Goal: Task Accomplishment & Management: Manage account settings

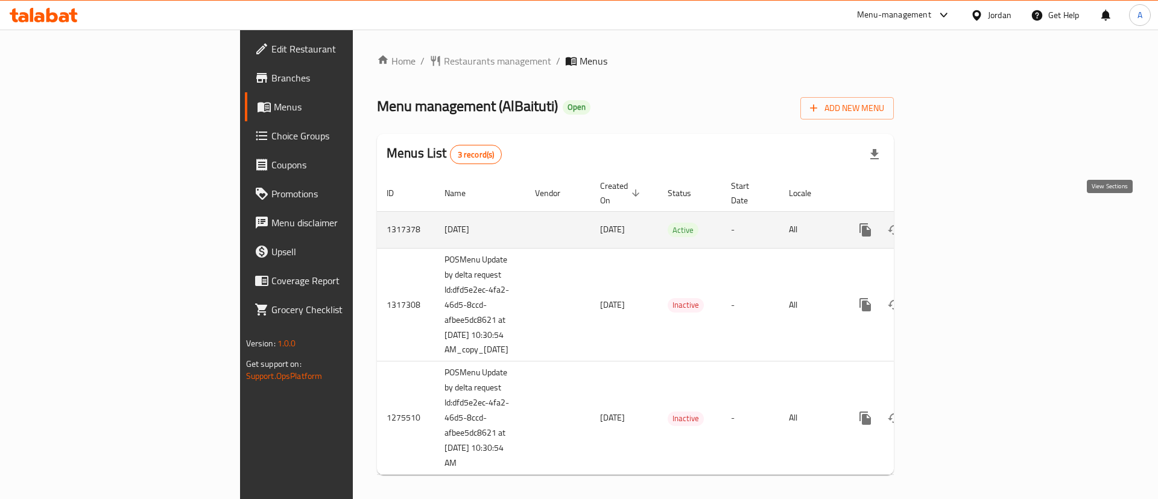
click at [960, 223] on icon "enhanced table" at bounding box center [952, 230] width 14 height 14
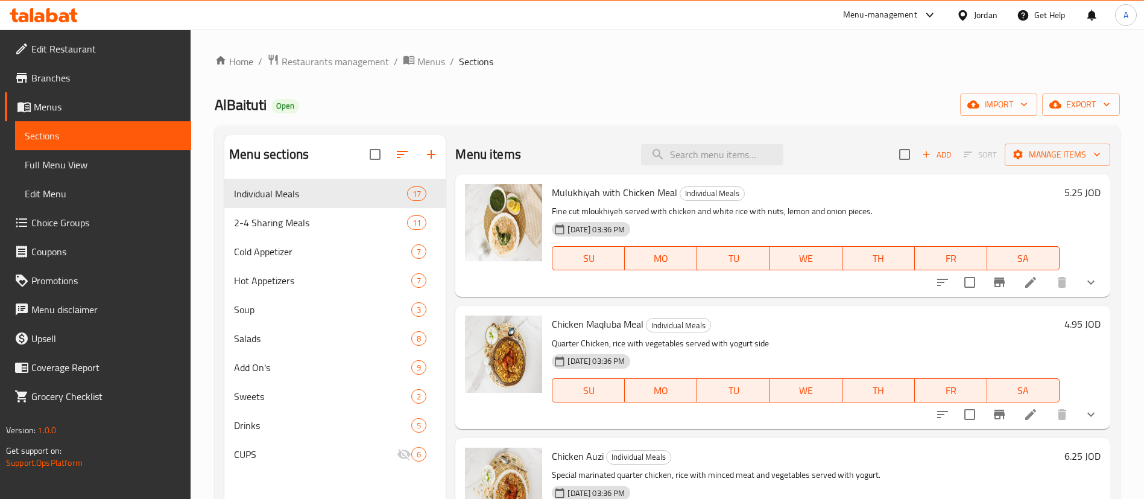
click at [1014, 276] on li at bounding box center [1031, 282] width 34 height 22
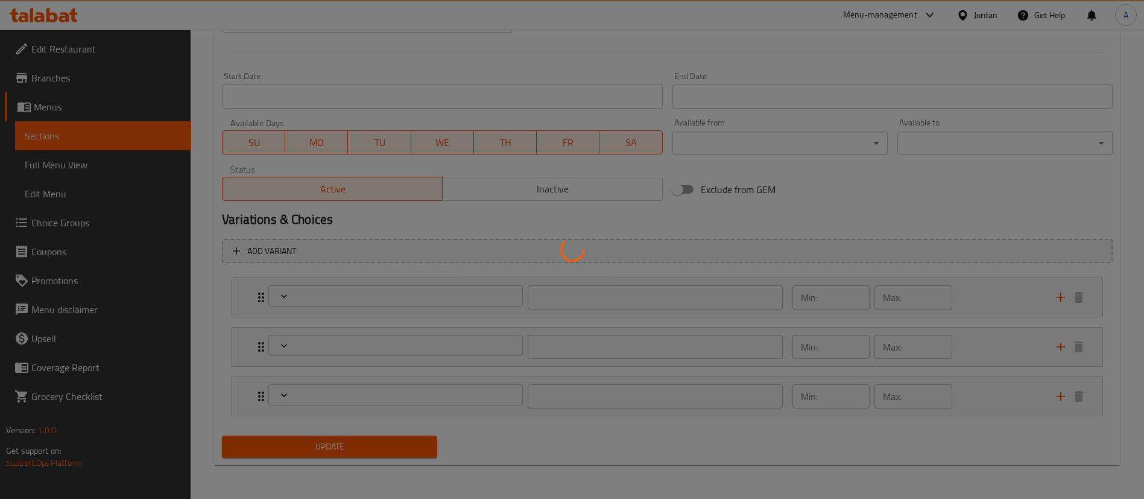
type input "اختر المقبلات الباردة الخاصة بك:"
type input "0"
type input "7"
type input "اضافات"
type input "0"
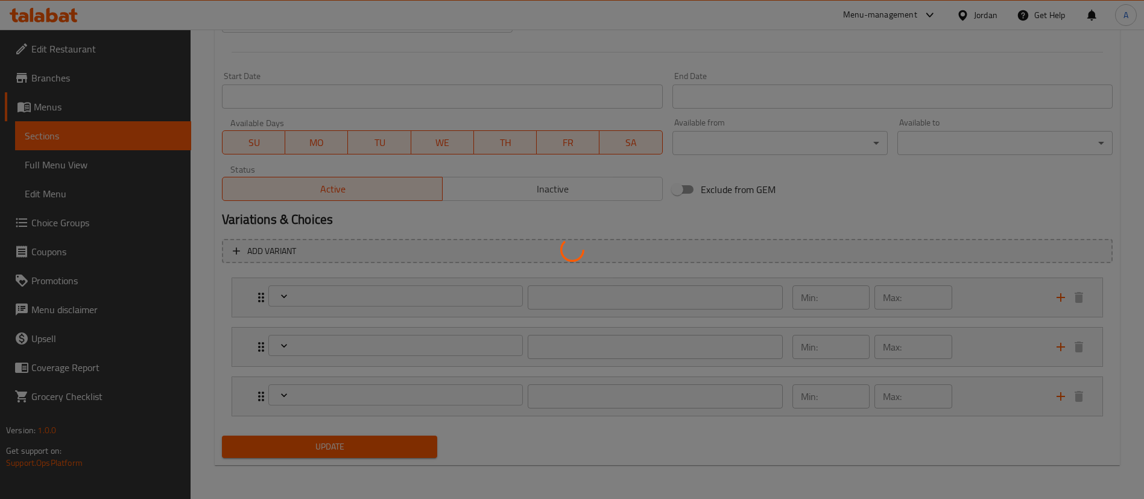
type input "7"
type input "اختيارك للمشروب"
type input "0"
type input "5"
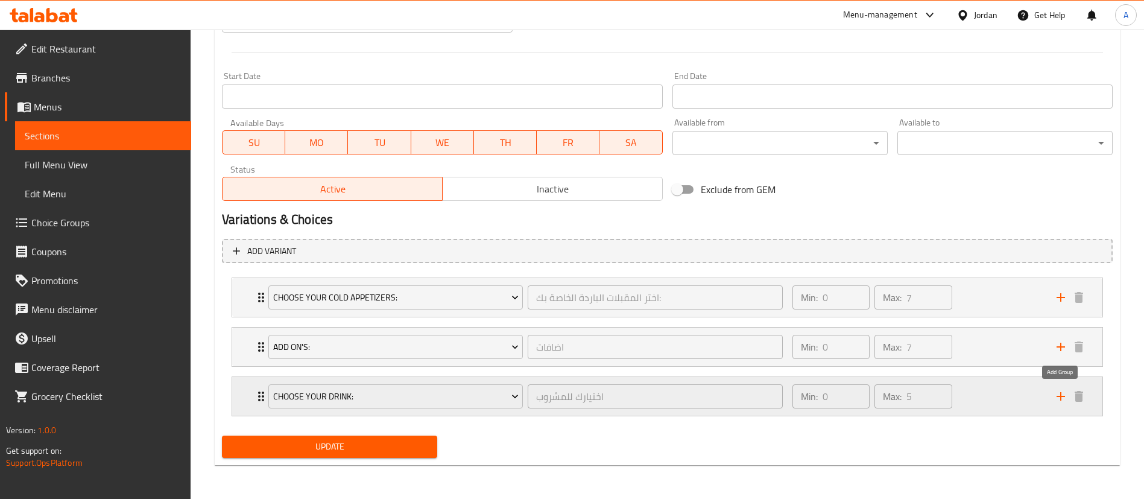
click at [1062, 395] on icon "add" at bounding box center [1061, 396] width 14 height 14
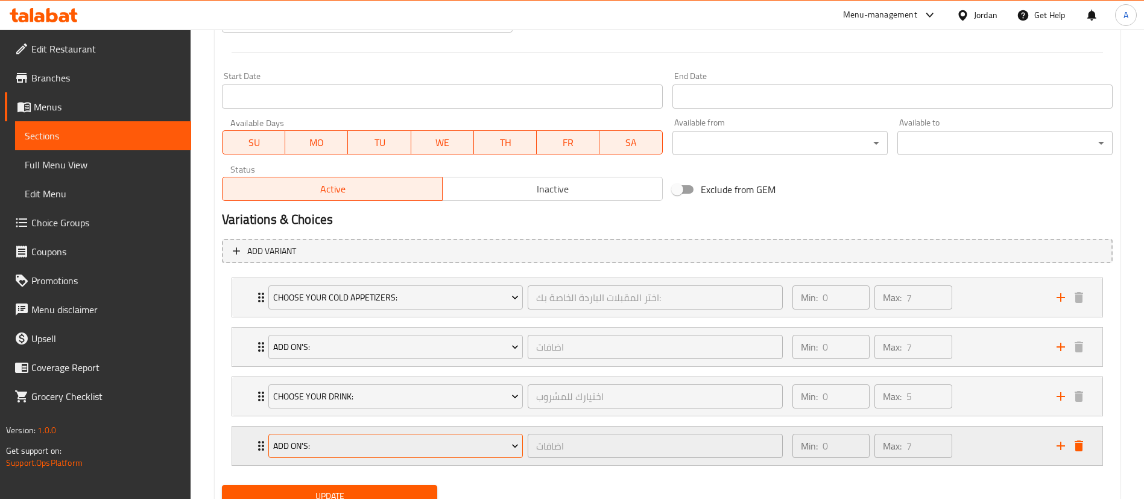
click at [445, 445] on span "Add On's:" at bounding box center [396, 446] width 246 height 15
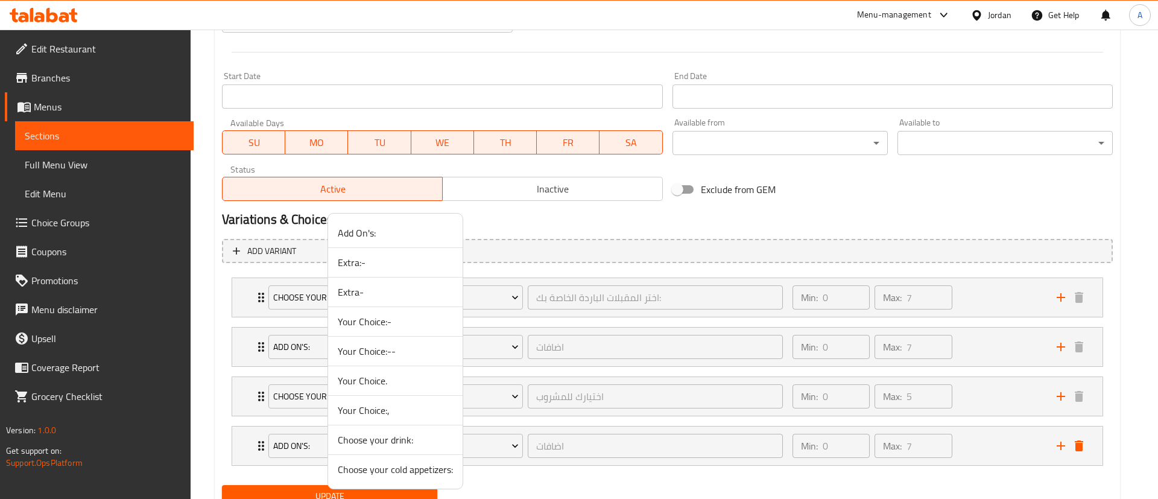
click at [393, 327] on span "Your Choice:-" at bounding box center [395, 321] width 115 height 14
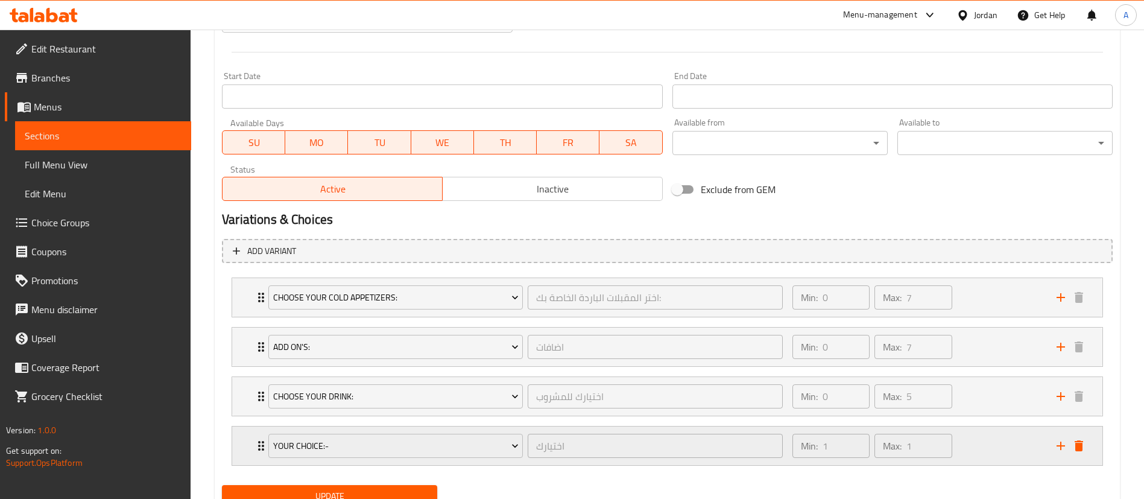
click at [256, 435] on div "Your Choice:- اختيارك ​ Min: 1 ​ Max: 1 ​" at bounding box center [671, 446] width 834 height 39
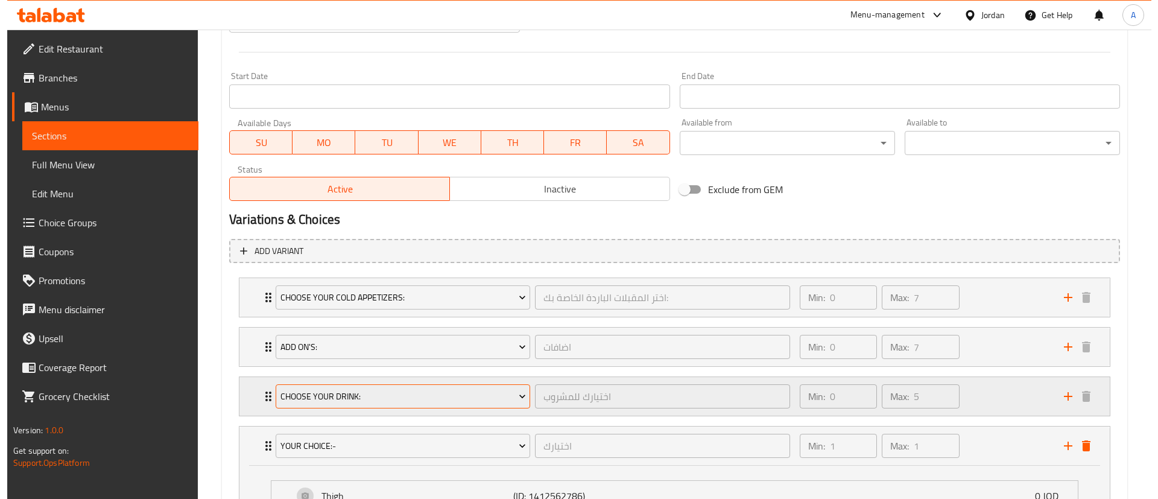
scroll to position [627, 0]
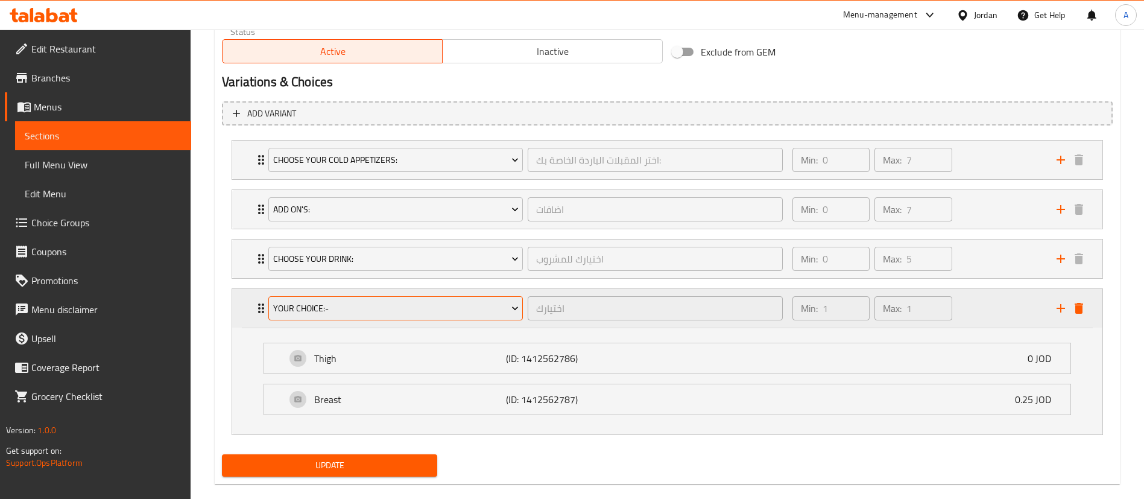
click at [382, 306] on span "Your Choice:-" at bounding box center [396, 308] width 246 height 15
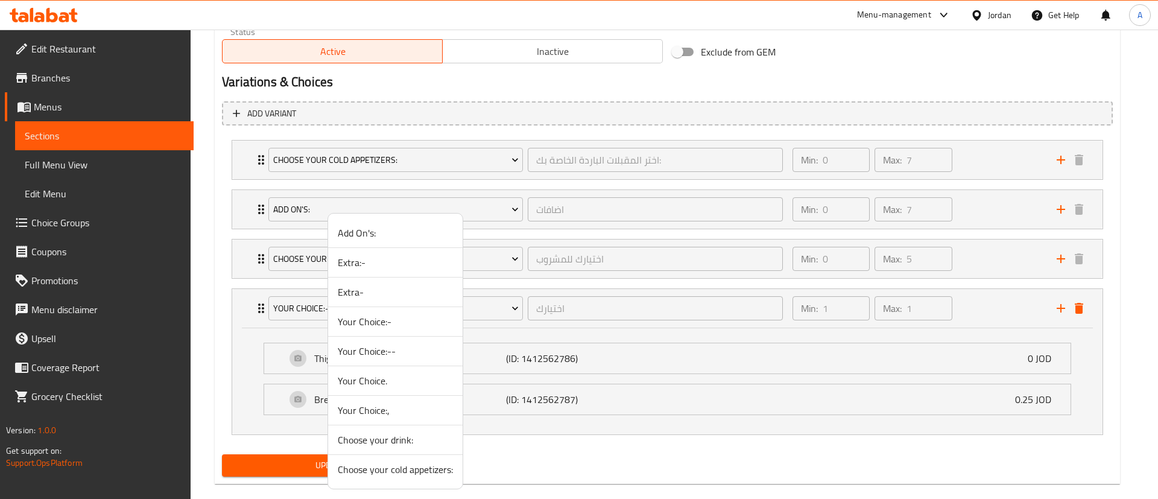
click at [388, 350] on span "Your Choice:--" at bounding box center [395, 351] width 115 height 14
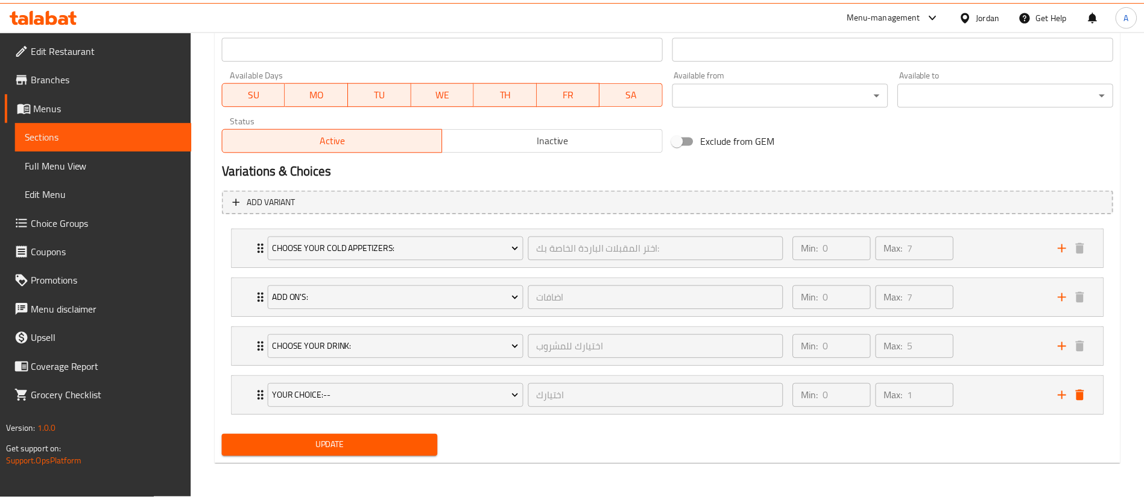
scroll to position [539, 0]
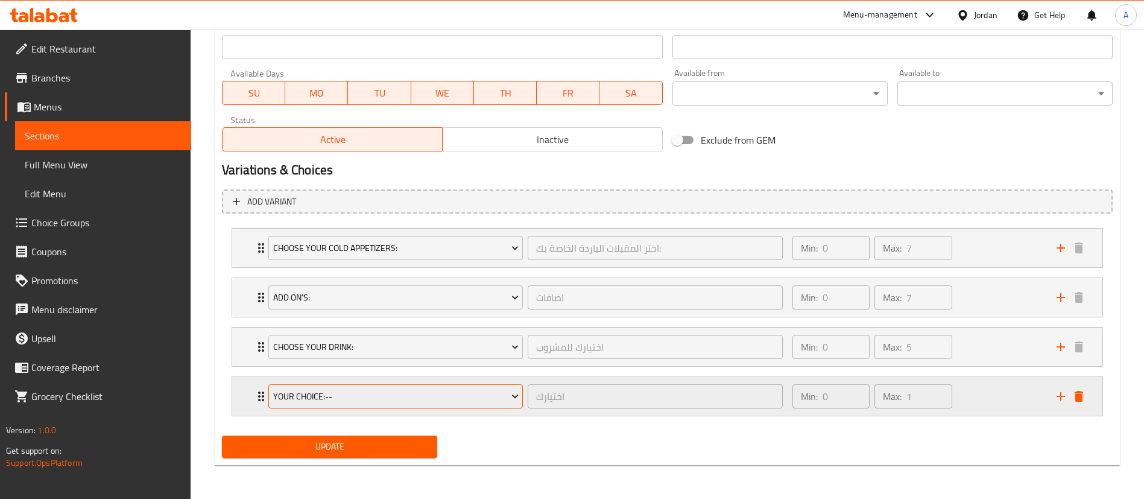
click at [345, 392] on span "Your Choice:--" at bounding box center [396, 396] width 246 height 15
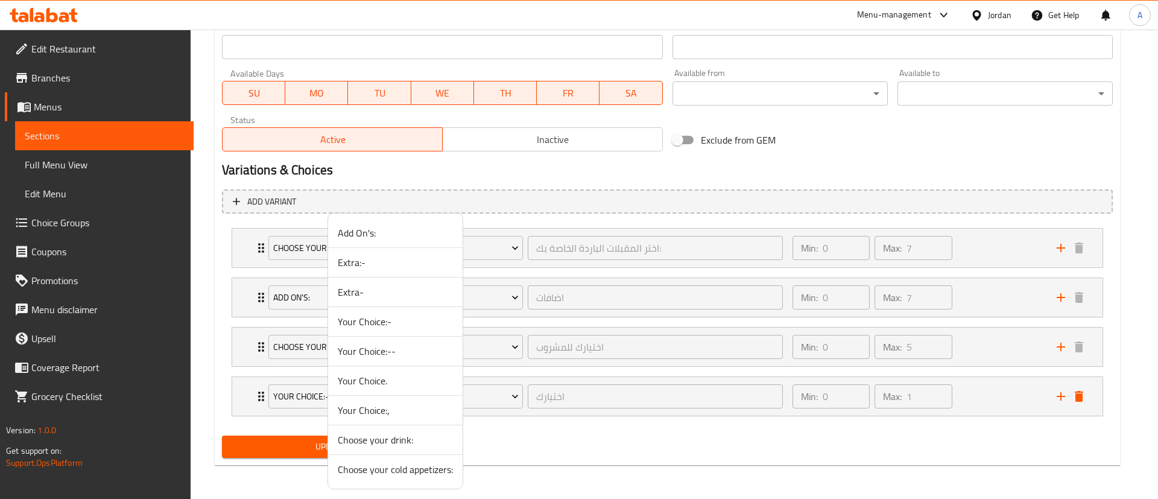
click at [255, 387] on div at bounding box center [579, 249] width 1158 height 499
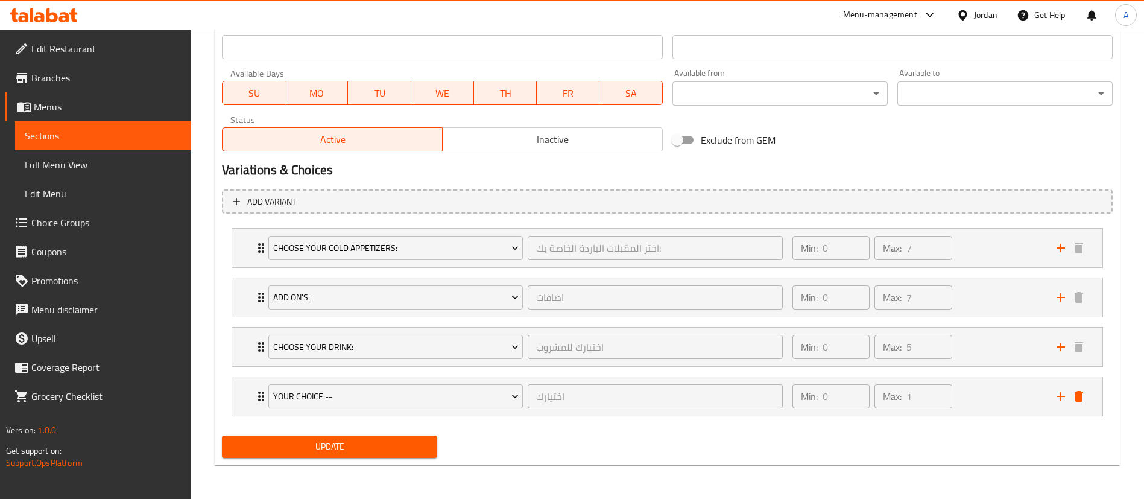
click at [255, 387] on div "Your Choice:-- اختيارك ​ Min: 0 ​ Max: 1 ​" at bounding box center [671, 396] width 834 height 39
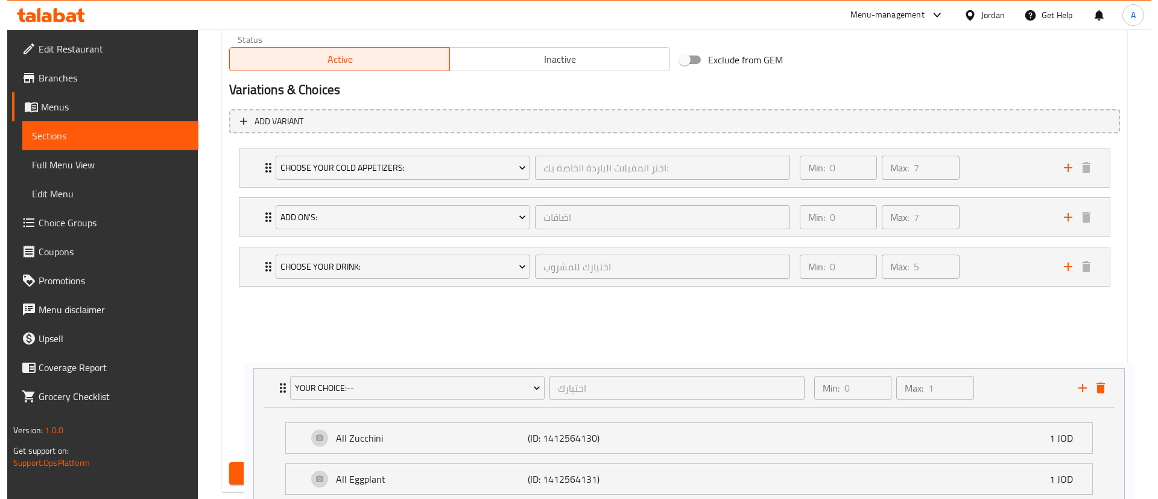
scroll to position [645, 0]
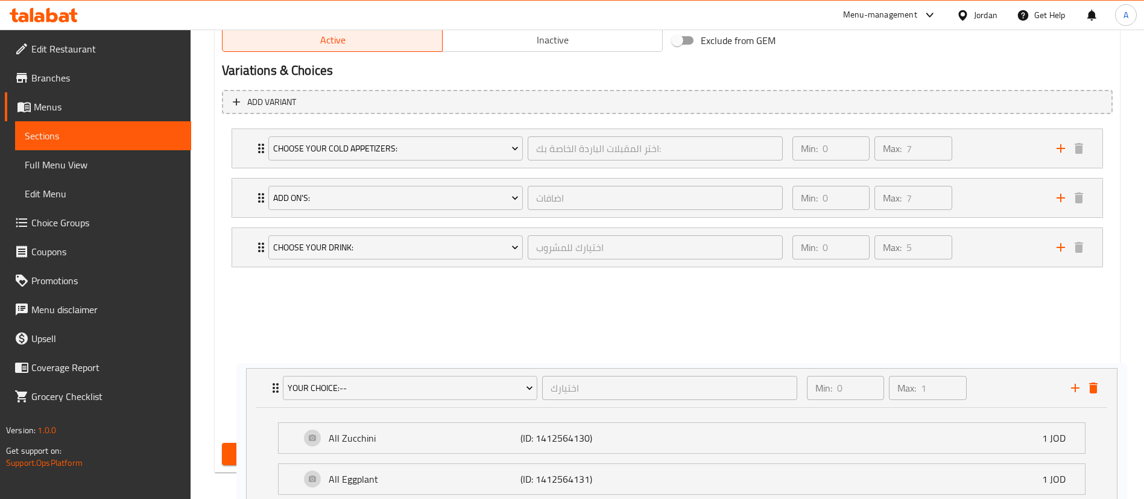
drag, startPoint x: 256, startPoint y: 387, endPoint x: 270, endPoint y: 376, distance: 18.0
click at [270, 376] on div "Choose your cold appetizers: اختر المقبلات الباردة الخاصة بك: ​ Min: 0 ​ Max: 7…" at bounding box center [667, 274] width 891 height 305
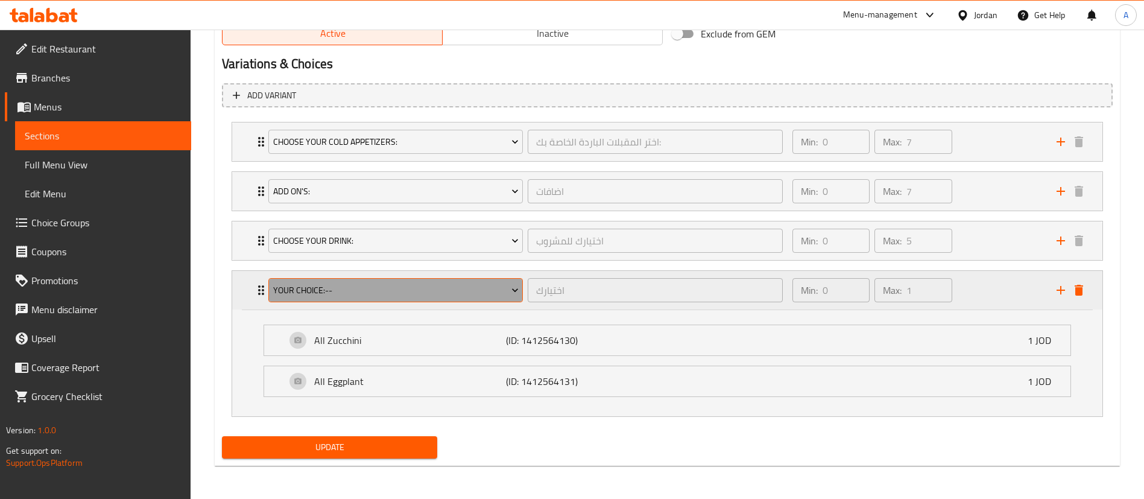
click at [434, 293] on span "Your Choice:--" at bounding box center [396, 290] width 246 height 15
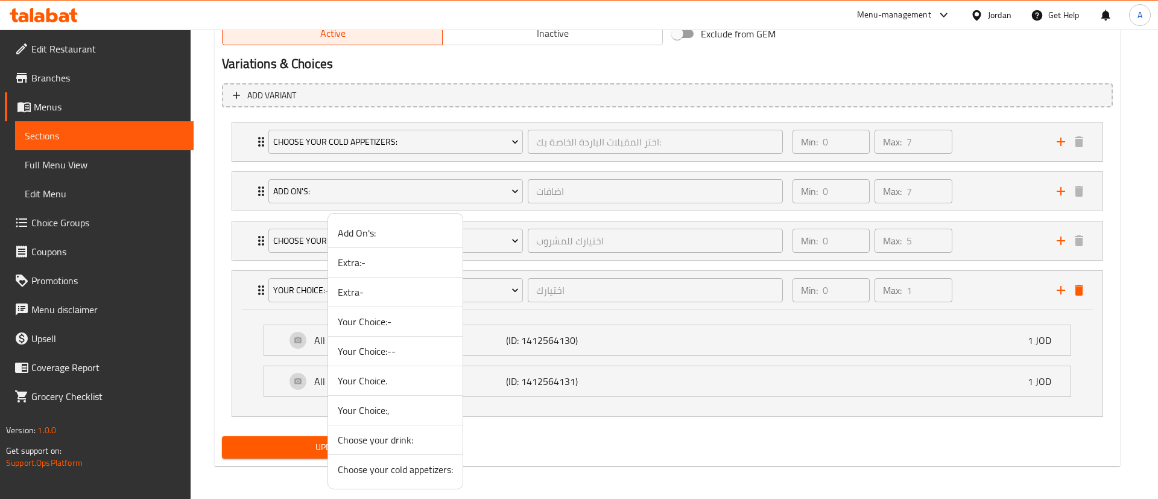
click at [403, 410] on span "Your Choice:," at bounding box center [395, 410] width 115 height 14
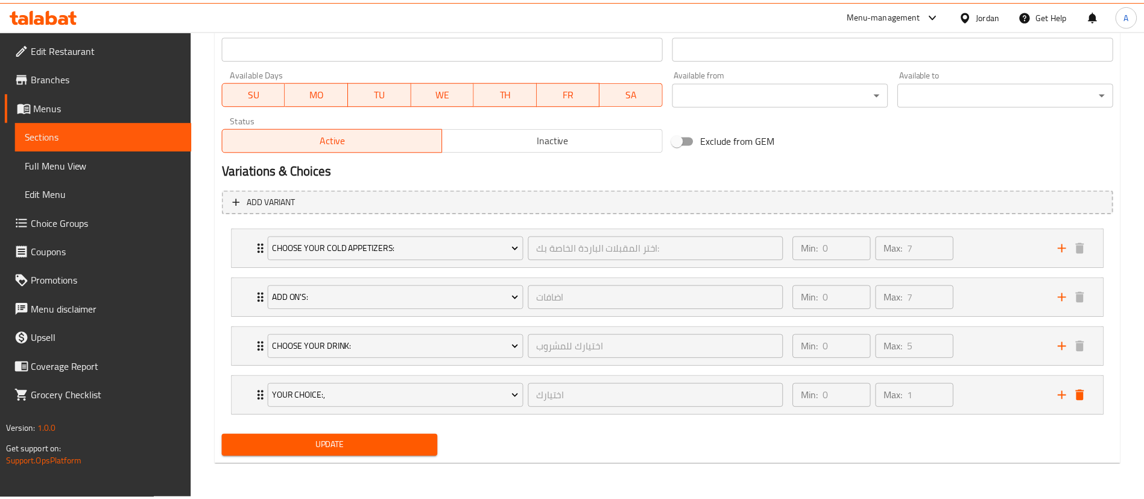
scroll to position [539, 0]
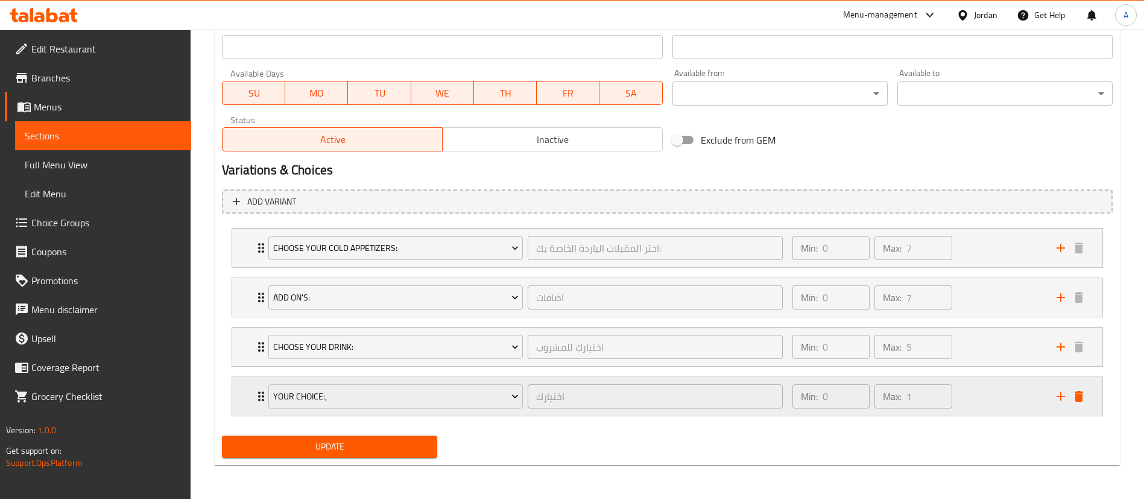
click at [254, 392] on icon "Expand" at bounding box center [261, 396] width 14 height 14
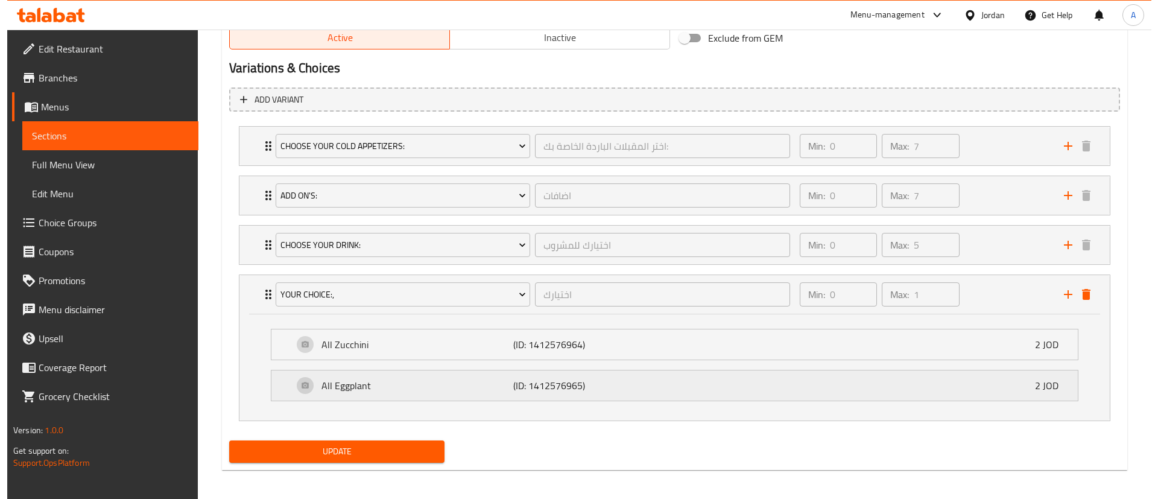
scroll to position [645, 0]
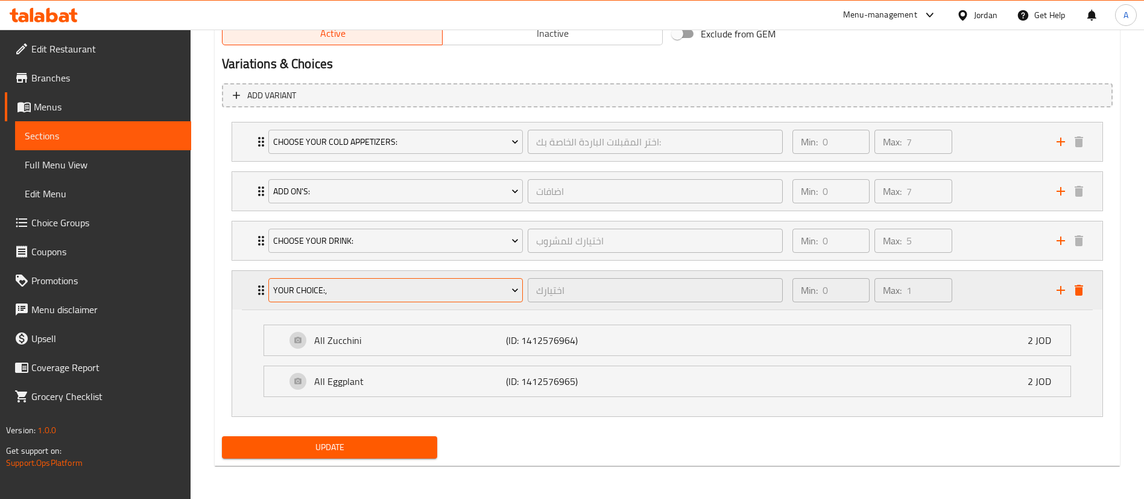
click at [397, 291] on span "Your Choice:," at bounding box center [396, 290] width 246 height 15
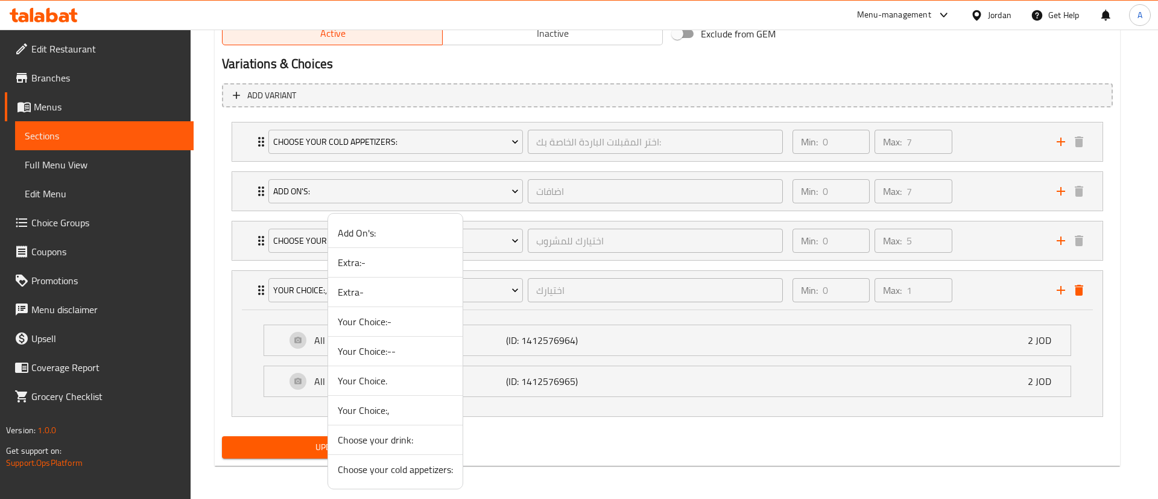
click at [378, 319] on span "Your Choice:-" at bounding box center [395, 321] width 115 height 14
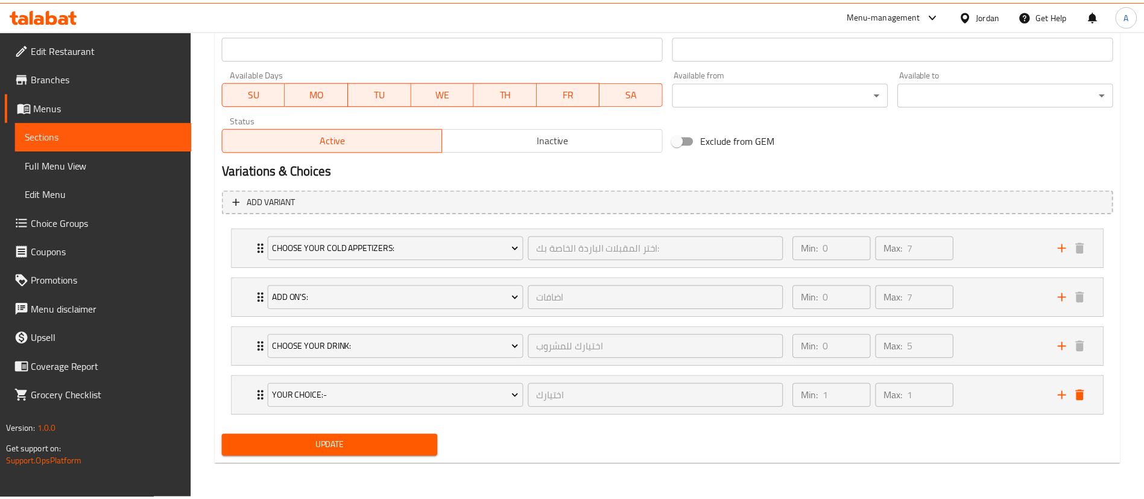
scroll to position [539, 0]
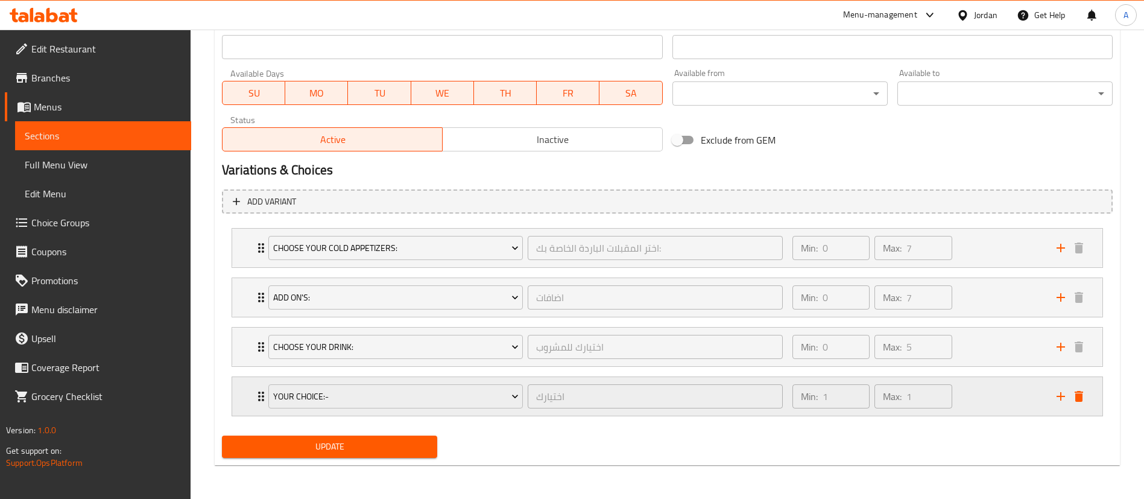
click at [991, 393] on div "Min: 1 ​ Max: 1 ​" at bounding box center [917, 396] width 264 height 39
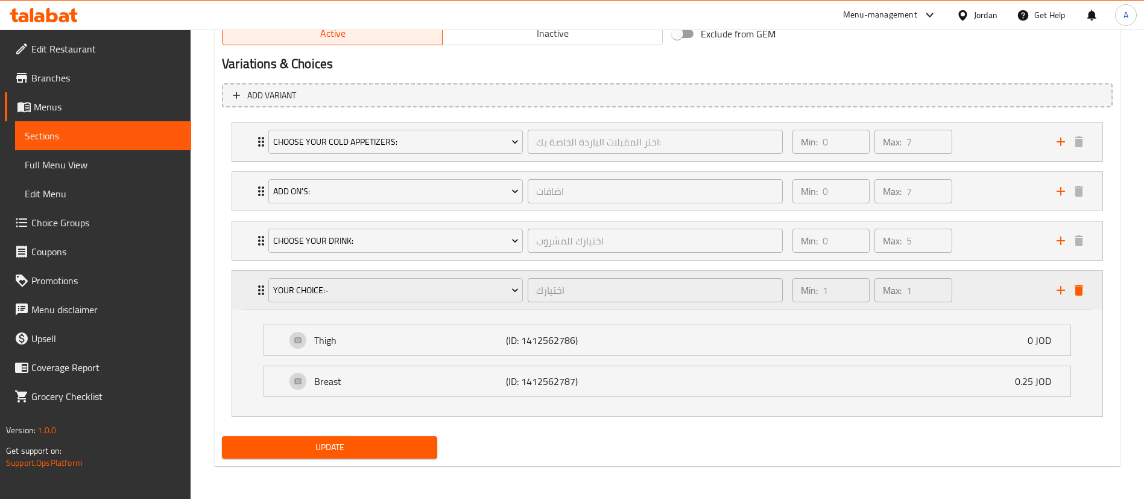
click at [1007, 287] on div "Min: 1 ​ Max: 1 ​" at bounding box center [917, 290] width 264 height 39
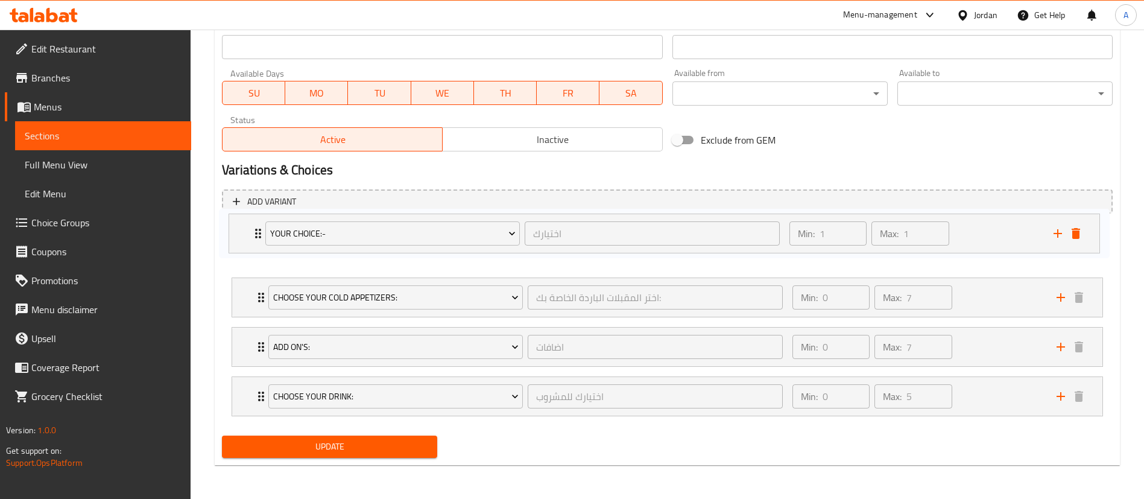
drag, startPoint x: 988, startPoint y: 382, endPoint x: 985, endPoint y: 222, distance: 160.5
click at [985, 222] on nav "Choose your cold appetizers: اختر المقبلات الباردة الخاصة بك: ​ Min: 0 ​ Max: 7…" at bounding box center [667, 322] width 891 height 208
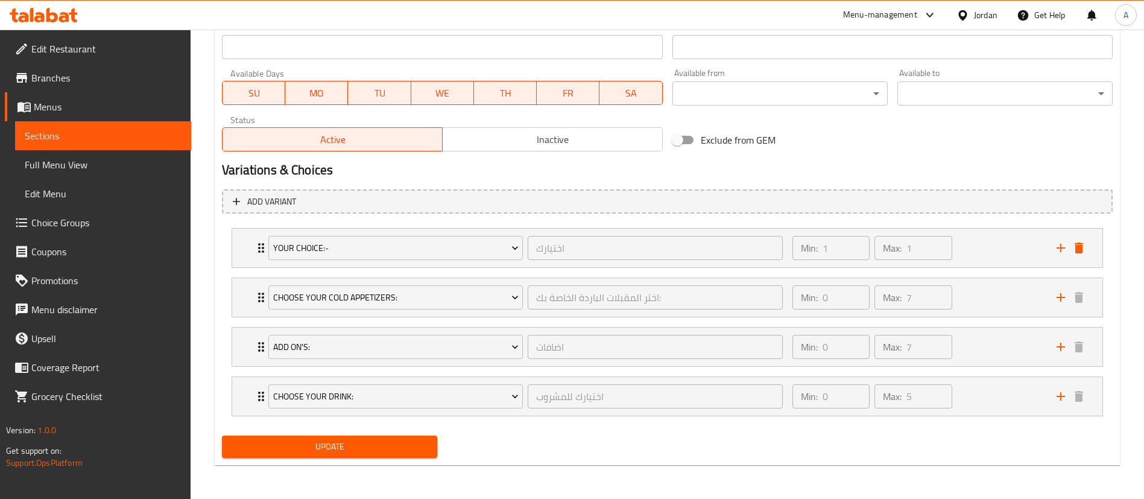
click at [400, 442] on span "Update" at bounding box center [330, 446] width 196 height 15
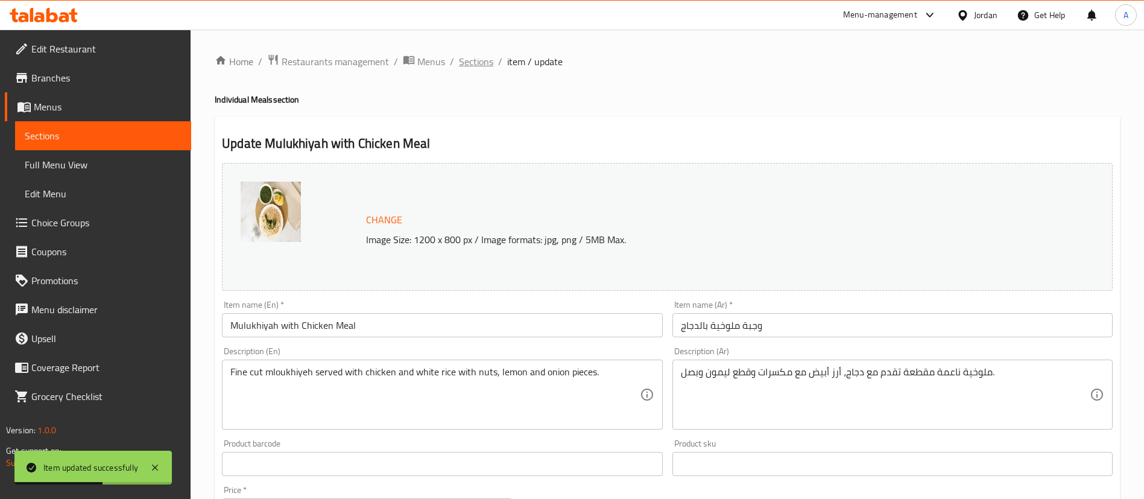
click at [465, 56] on span "Sections" at bounding box center [476, 61] width 34 height 14
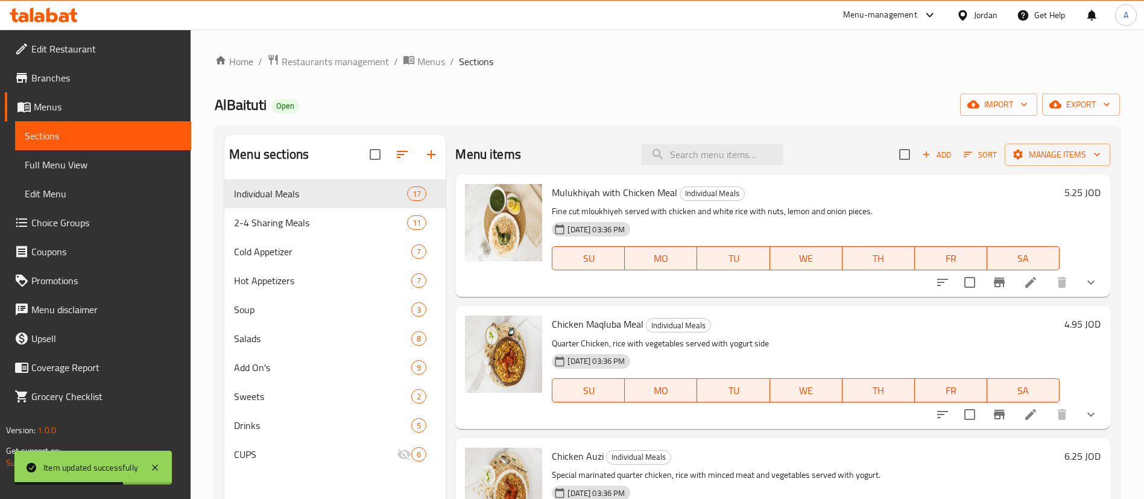
click at [1024, 413] on icon at bounding box center [1031, 414] width 14 height 14
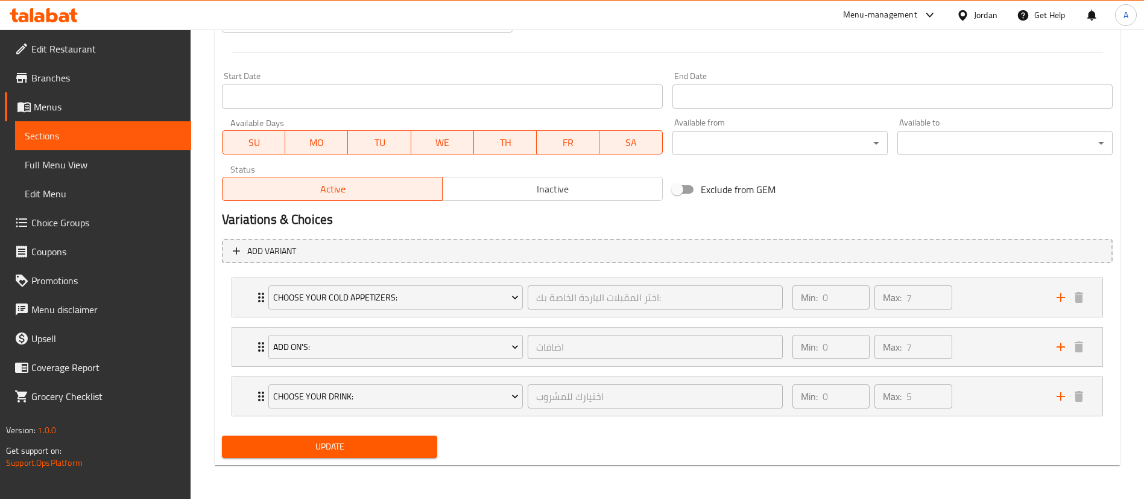
scroll to position [486, 0]
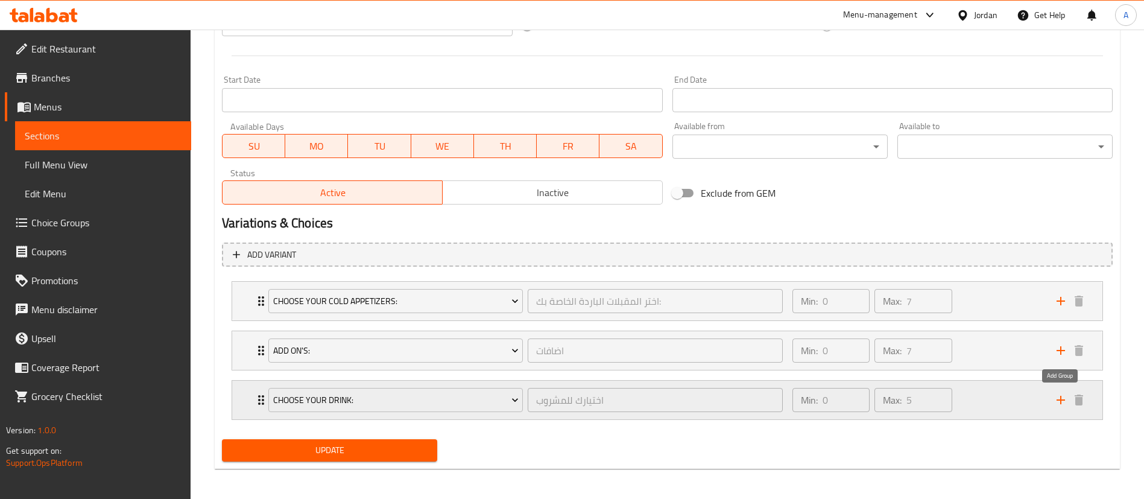
click at [1062, 402] on icon "add" at bounding box center [1061, 400] width 14 height 14
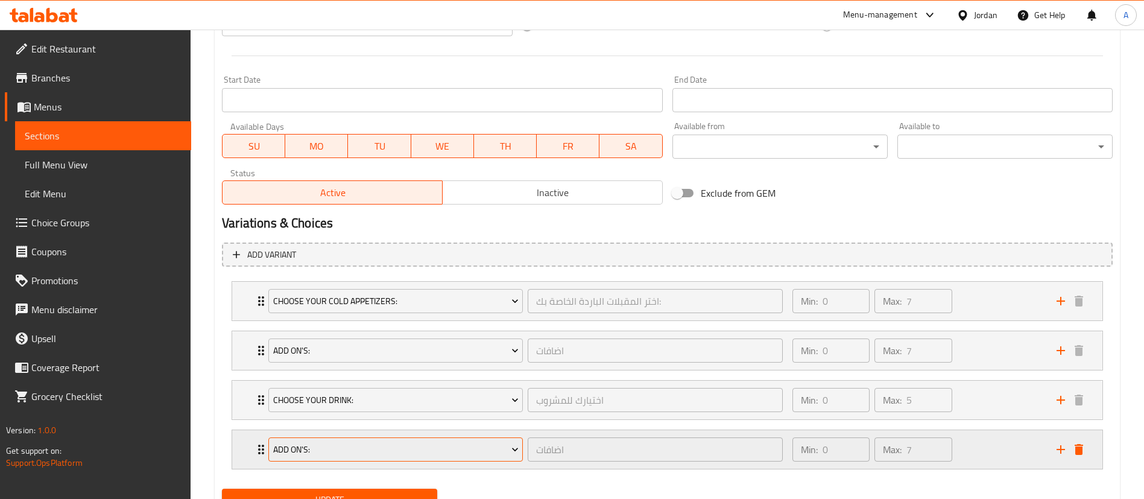
click at [480, 447] on span "Add On's:" at bounding box center [396, 449] width 246 height 15
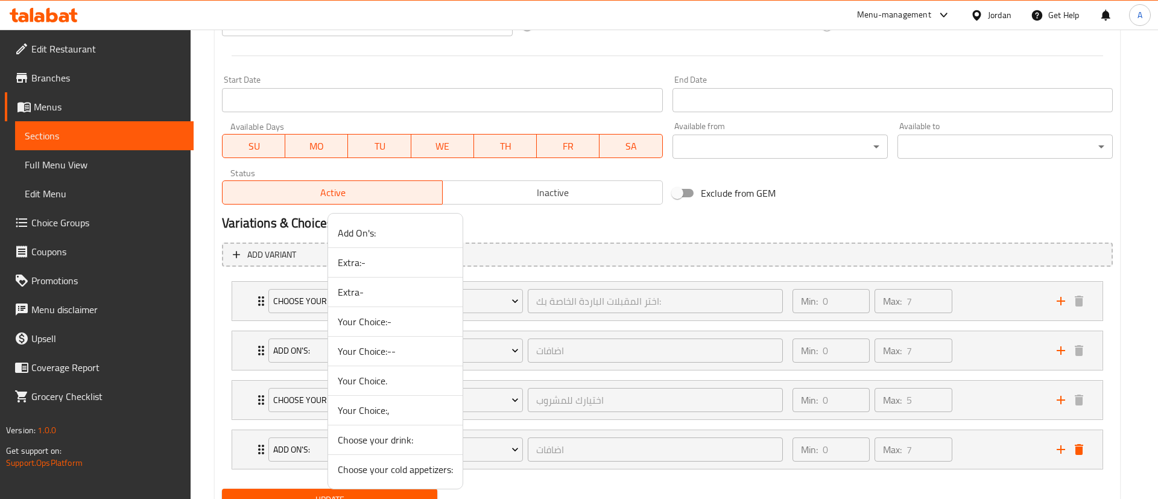
click at [423, 313] on li "Your Choice:-" at bounding box center [395, 322] width 135 height 30
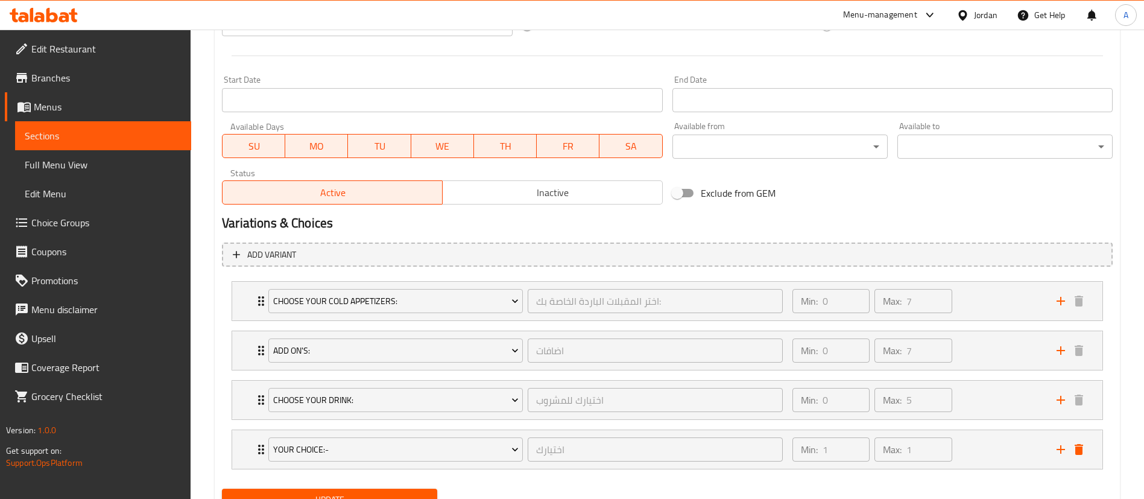
scroll to position [488, 0]
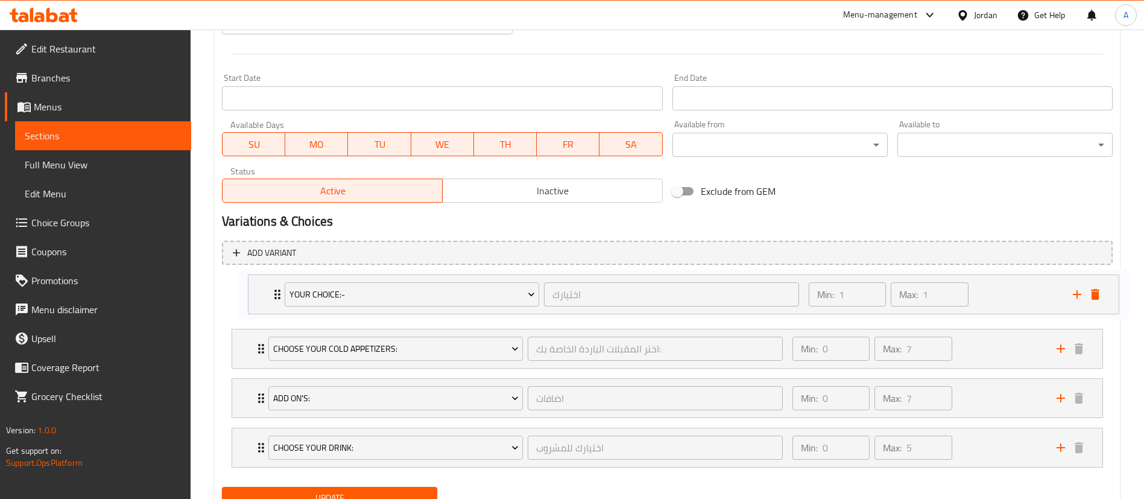
drag, startPoint x: 261, startPoint y: 441, endPoint x: 278, endPoint y: 282, distance: 159.6
click at [278, 282] on div "Choose your cold appetizers: اختر المقبلات الباردة الخاصة بك: ​ Min: 0 ​ Max: 7…" at bounding box center [667, 373] width 891 height 198
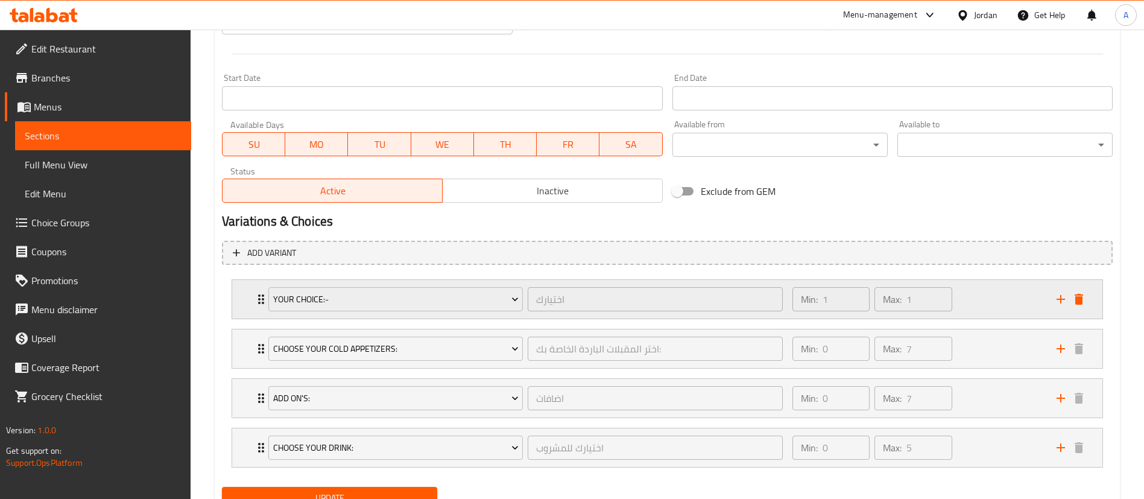
click at [988, 296] on div "Min: 1 ​ Max: 1 ​" at bounding box center [917, 299] width 264 height 39
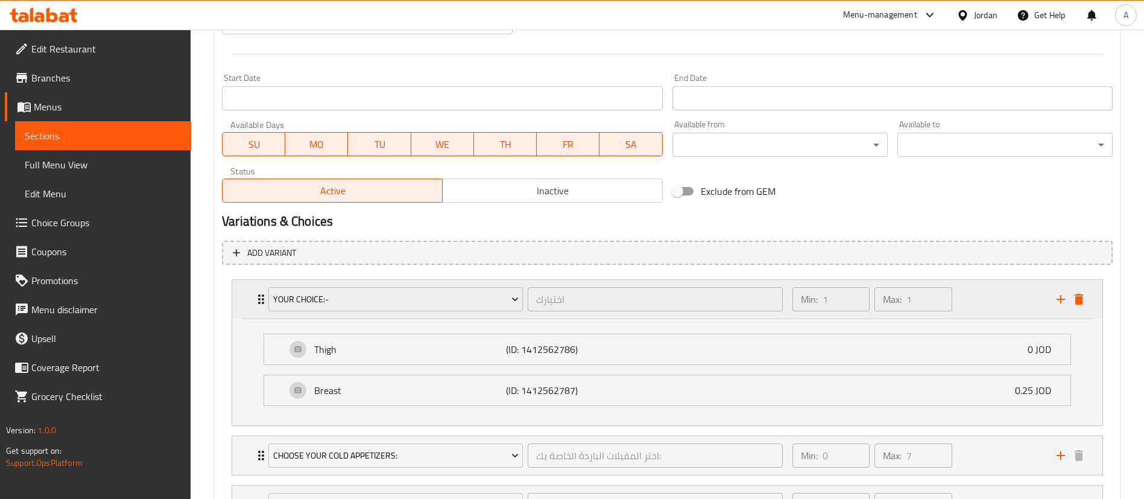
scroll to position [646, 0]
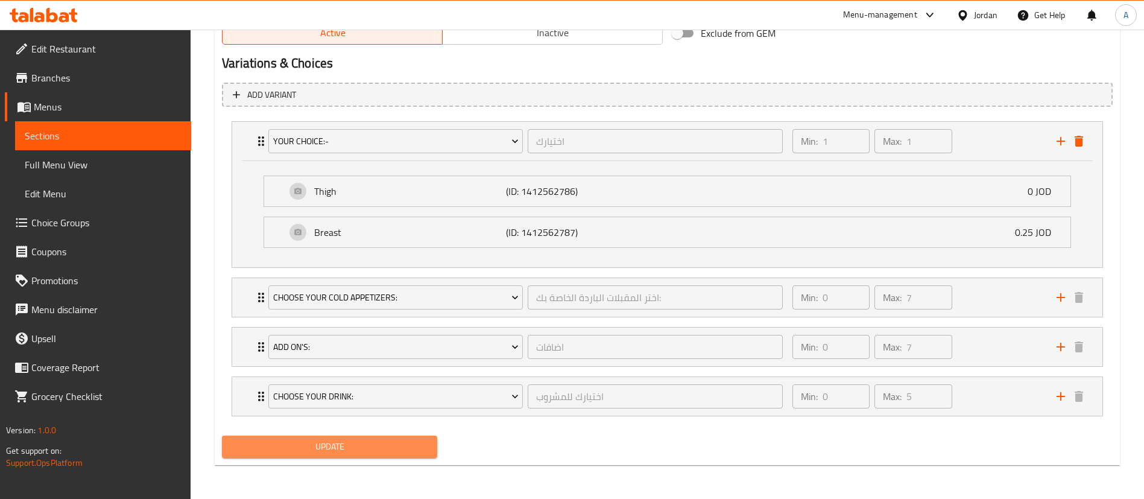
click at [365, 440] on span "Update" at bounding box center [330, 446] width 196 height 15
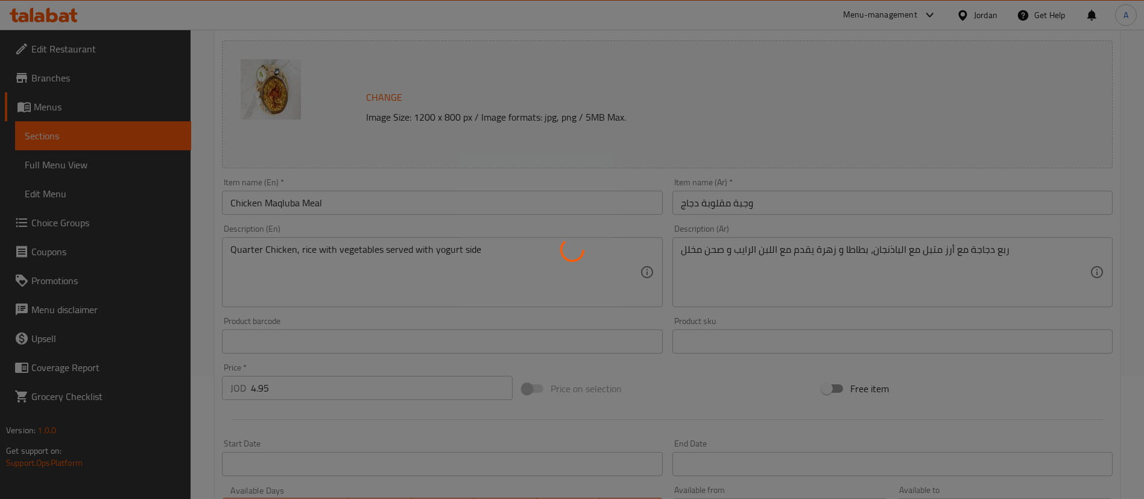
scroll to position [0, 0]
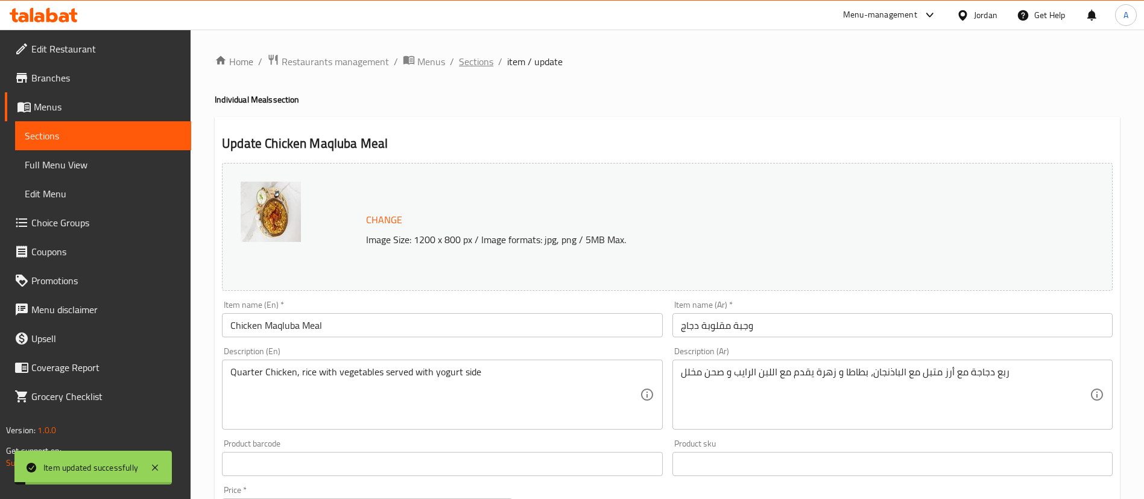
click at [486, 56] on span "Sections" at bounding box center [476, 61] width 34 height 14
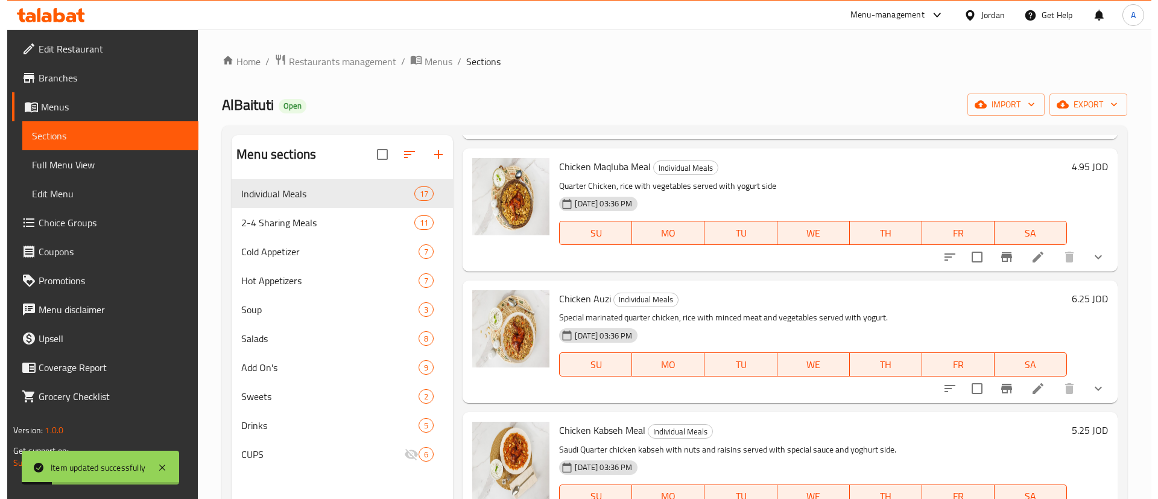
scroll to position [177, 0]
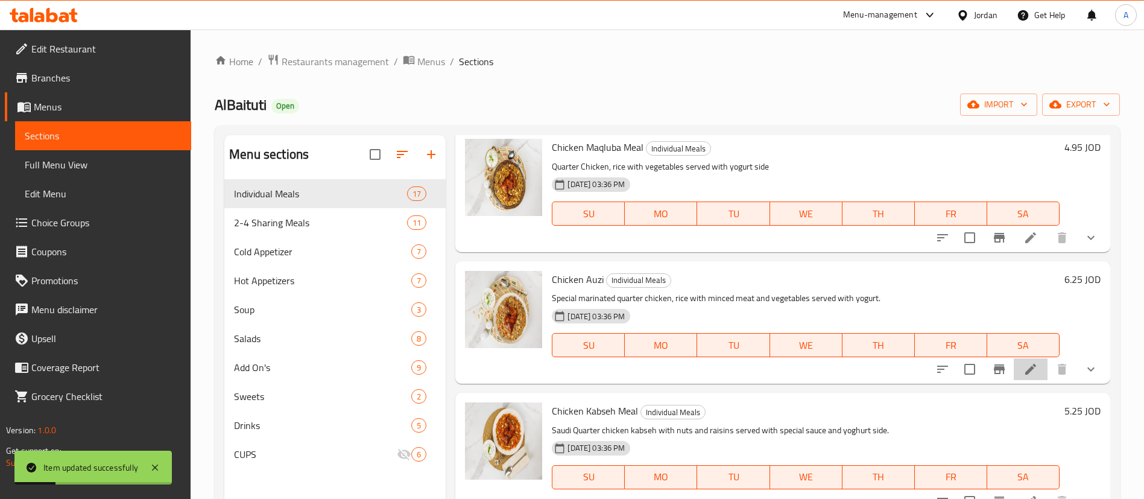
click at [1024, 366] on icon at bounding box center [1031, 369] width 14 height 14
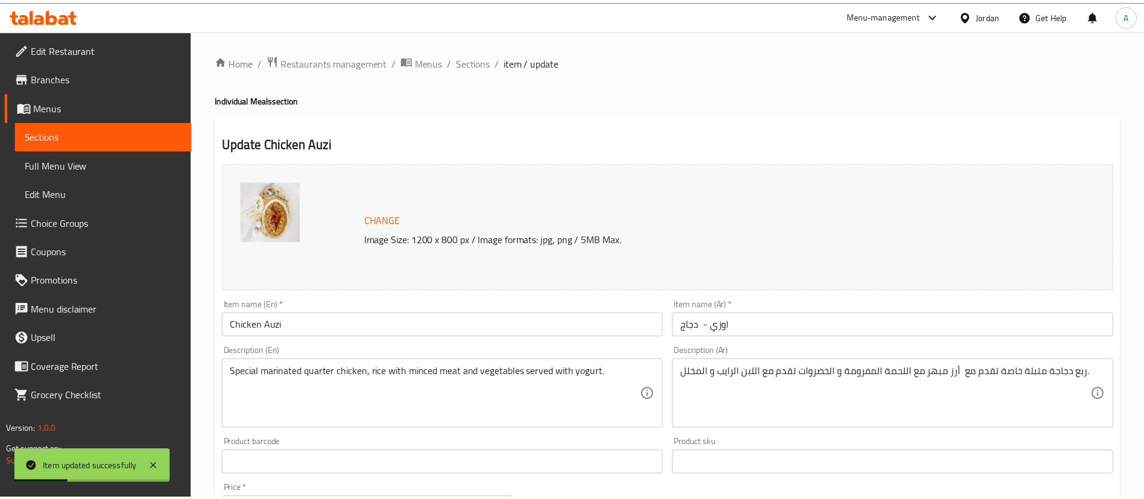
scroll to position [490, 0]
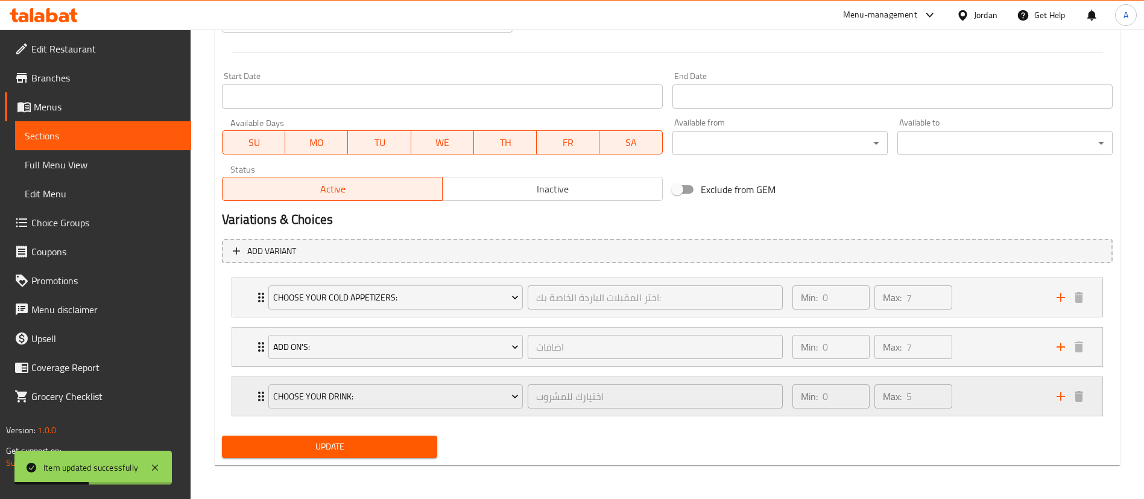
click at [1069, 404] on div "Expand" at bounding box center [1070, 396] width 36 height 18
click at [1059, 396] on icon "add" at bounding box center [1061, 396] width 8 height 8
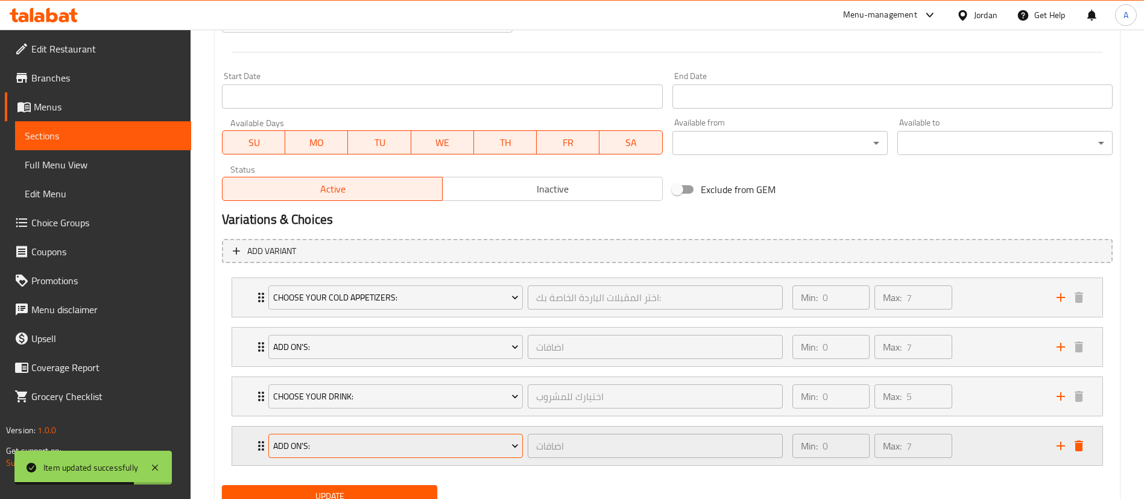
click at [415, 441] on span "Add On's:" at bounding box center [396, 446] width 246 height 15
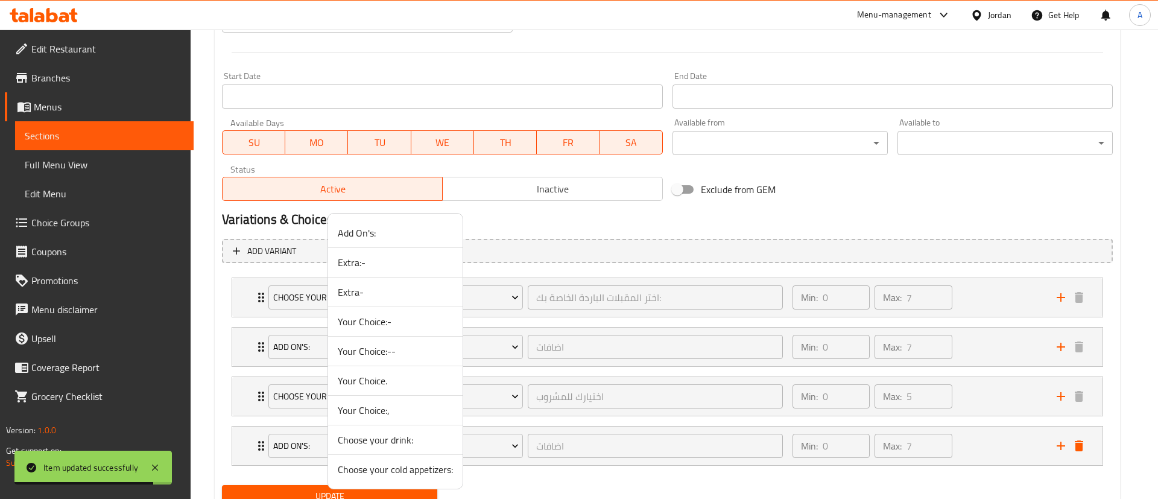
click at [378, 317] on span "Your Choice:-" at bounding box center [395, 321] width 115 height 14
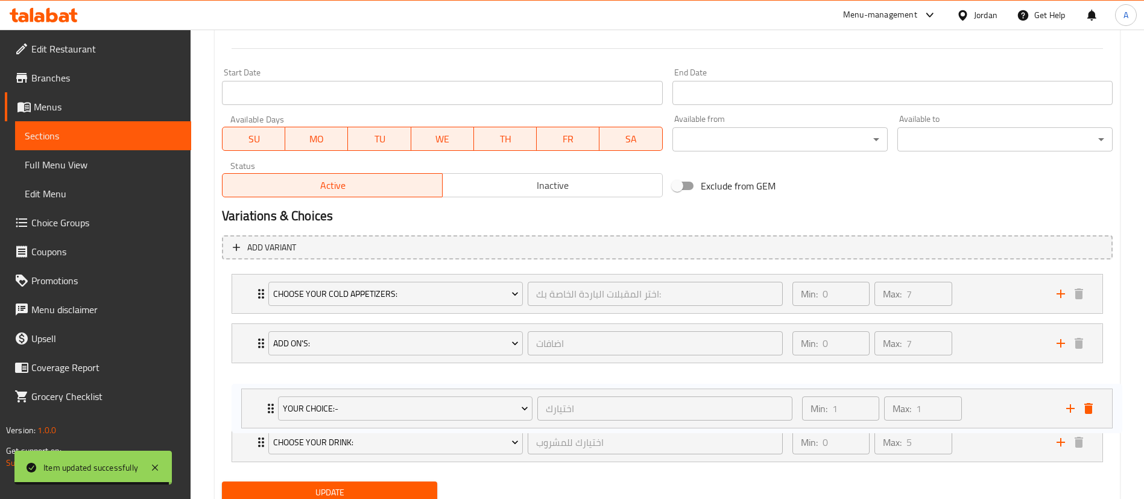
scroll to position [496, 0]
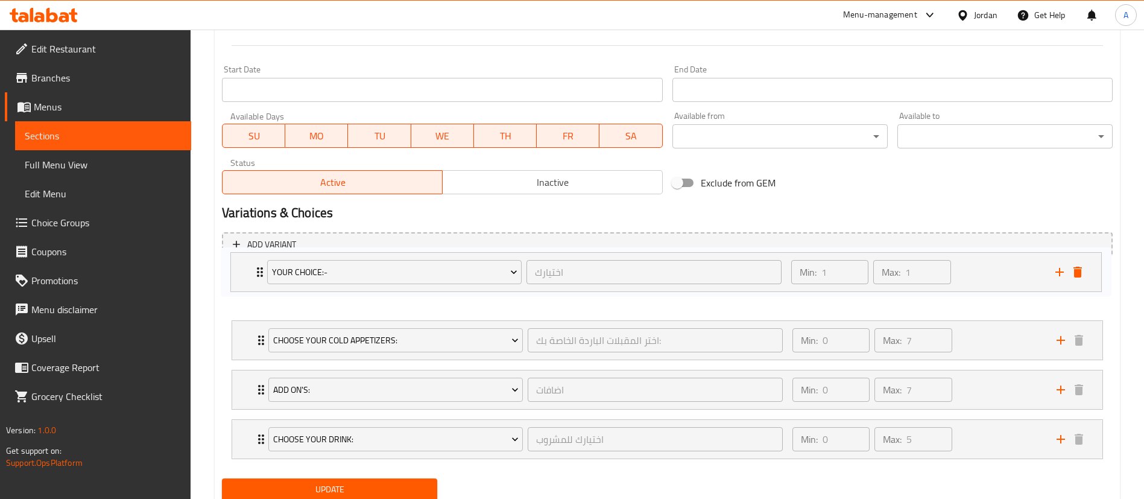
drag, startPoint x: 246, startPoint y: 439, endPoint x: 246, endPoint y: 274, distance: 164.7
click at [246, 274] on div "Choose your cold appetizers: اختر المقبلات الباردة الخاصة بك: ​ Min: 0 ​ Max: 7…" at bounding box center [667, 365] width 891 height 198
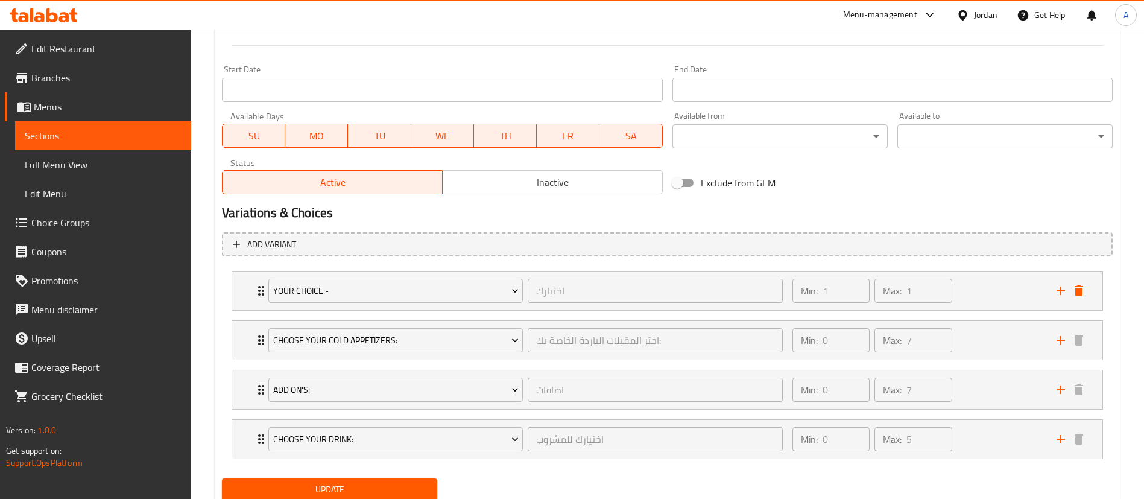
click at [324, 483] on span "Update" at bounding box center [330, 489] width 196 height 15
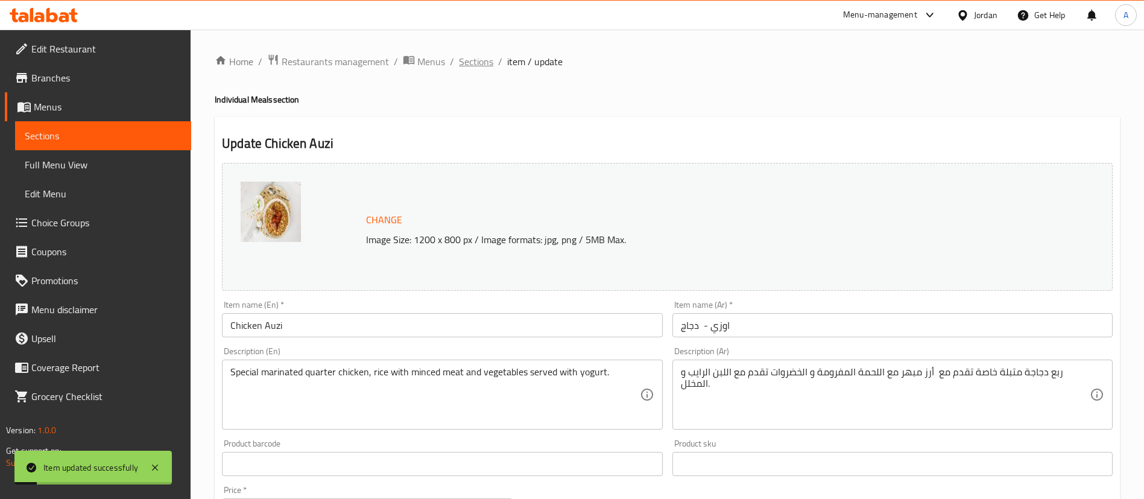
click at [475, 69] on span "Sections" at bounding box center [476, 61] width 34 height 14
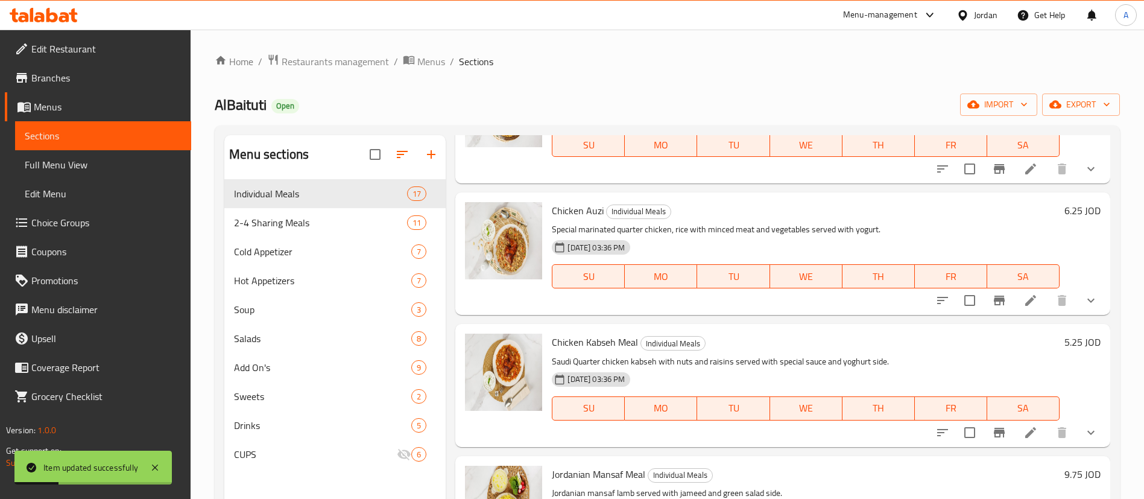
scroll to position [261, 0]
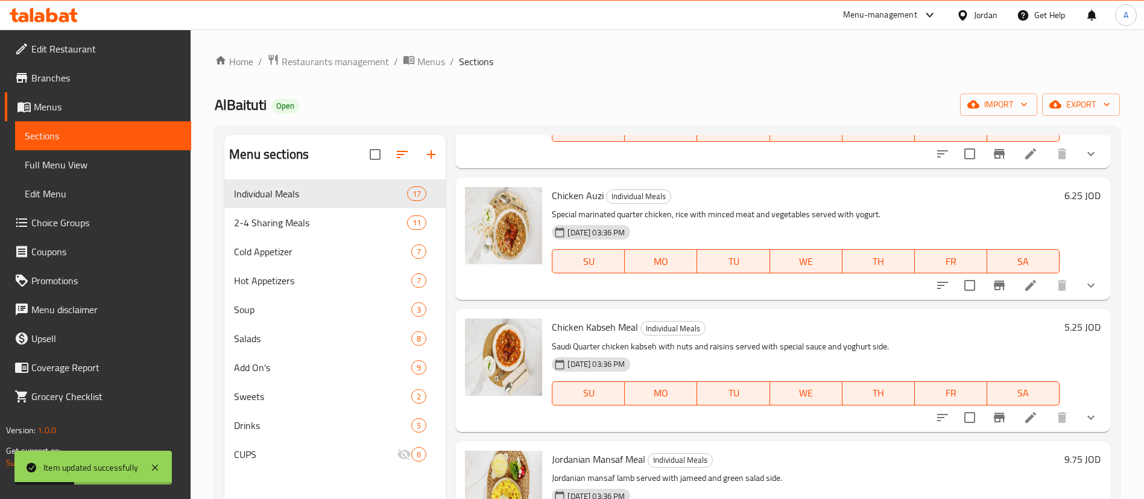
click at [1014, 414] on li at bounding box center [1031, 418] width 34 height 22
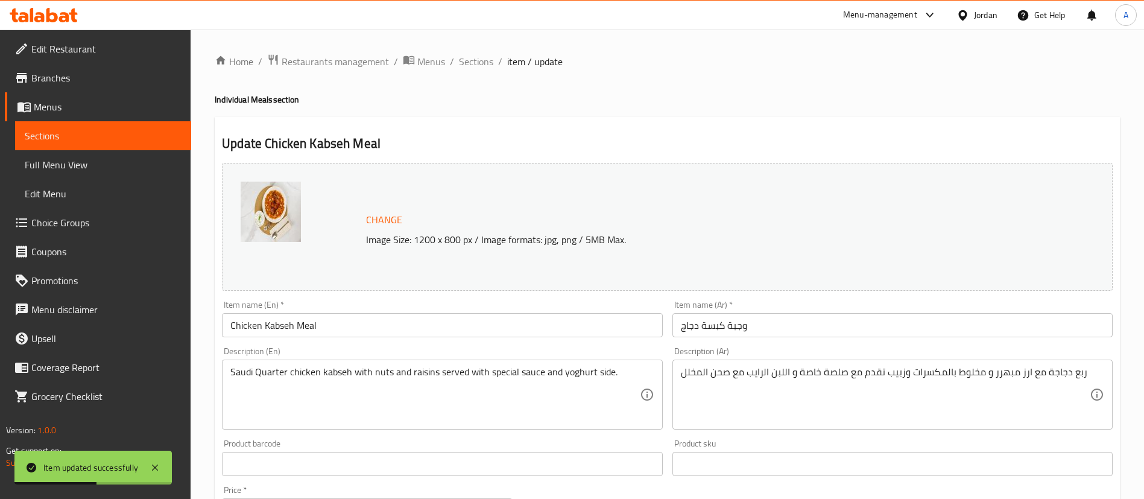
scroll to position [490, 0]
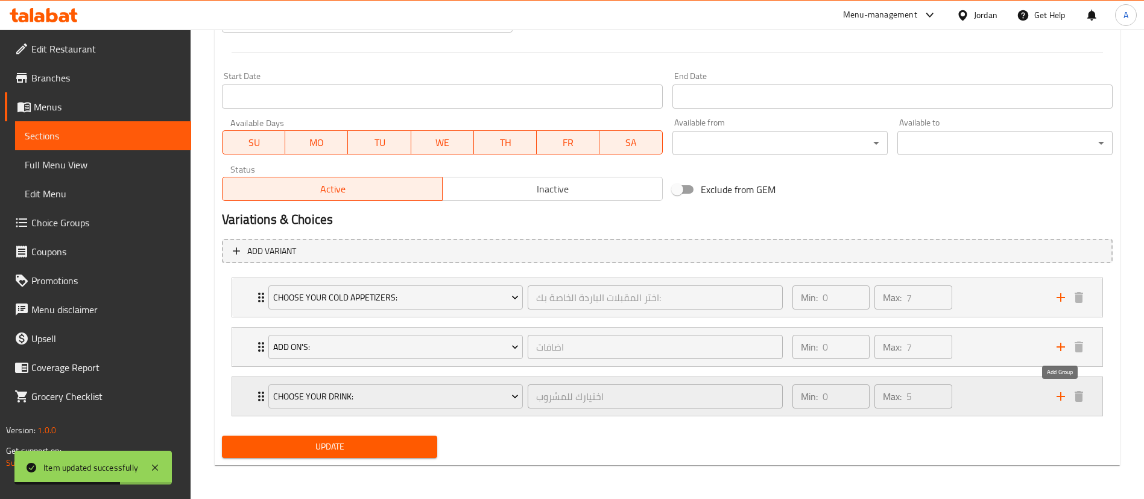
click at [1062, 395] on icon "add" at bounding box center [1061, 396] width 14 height 14
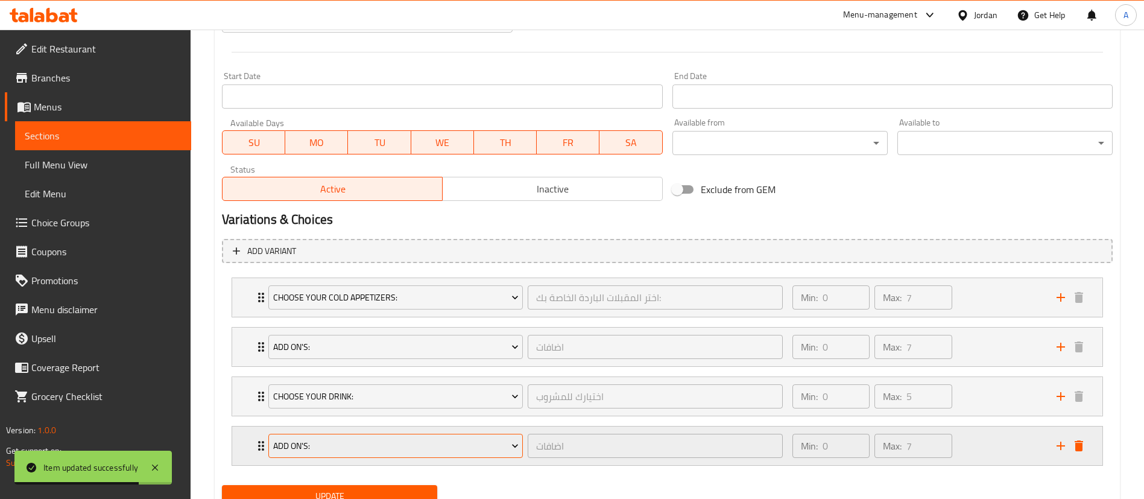
click at [475, 441] on span "Add On's:" at bounding box center [396, 446] width 246 height 15
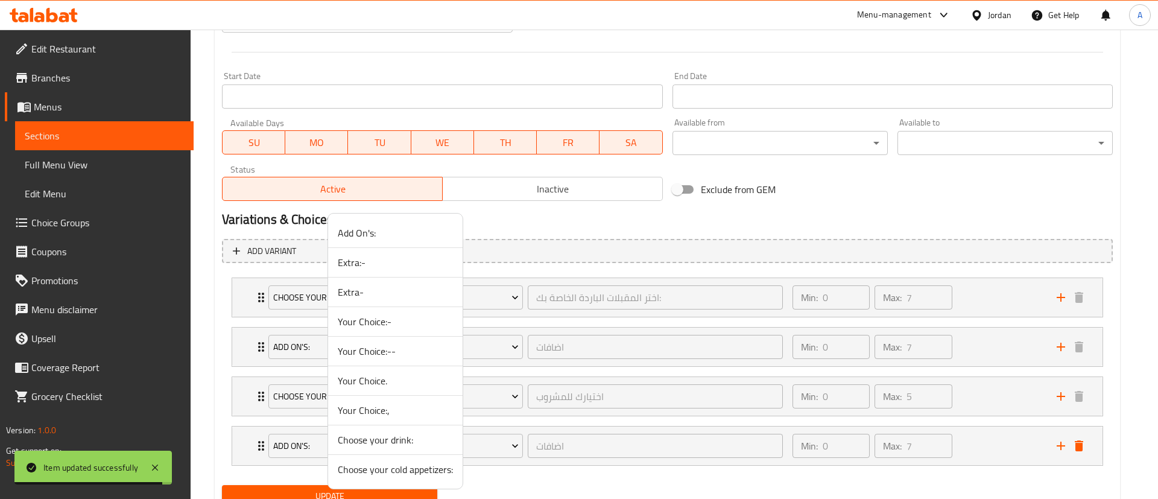
click at [381, 314] on span "Your Choice:-" at bounding box center [395, 321] width 115 height 14
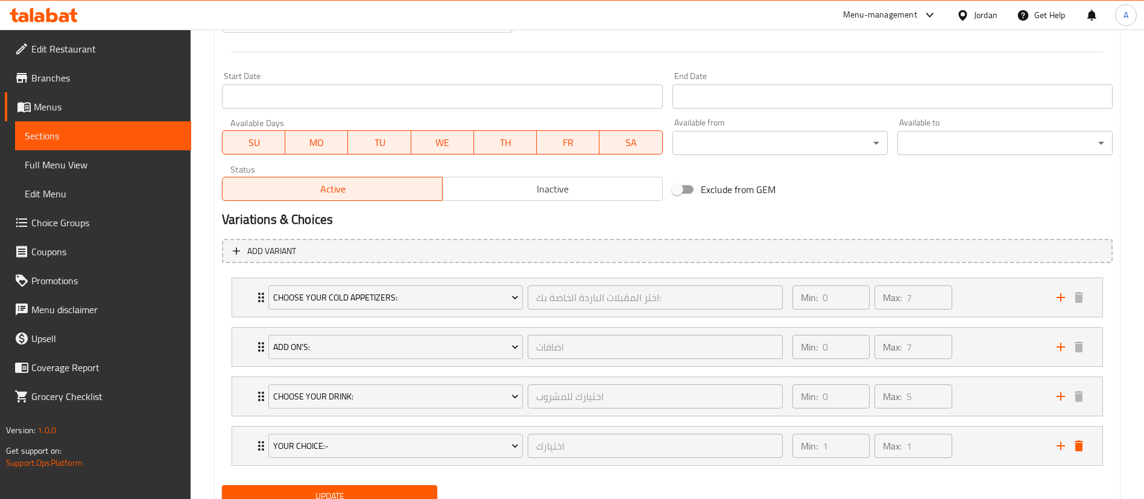
scroll to position [491, 0]
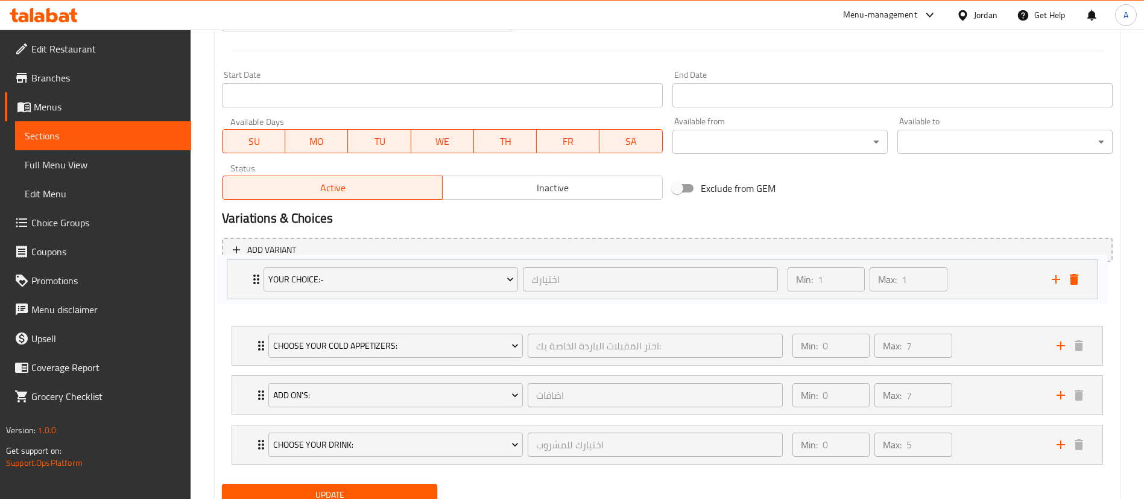
drag, startPoint x: 258, startPoint y: 443, endPoint x: 252, endPoint y: 276, distance: 167.8
click at [252, 276] on div "Choose your cold appetizers: اختر المقبلات الباردة الخاصة بك: ​ Min: 0 ​ Max: 7…" at bounding box center [667, 370] width 891 height 198
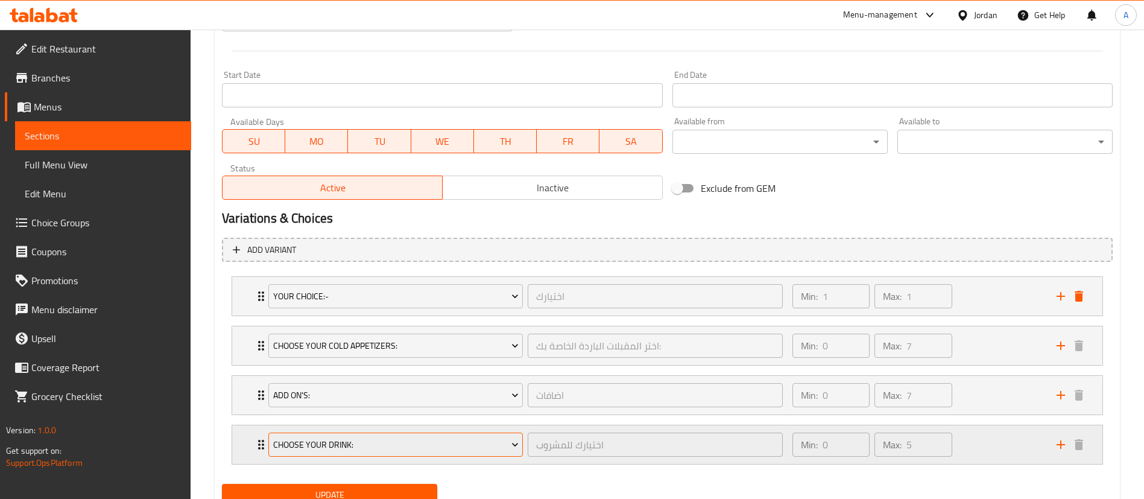
scroll to position [539, 0]
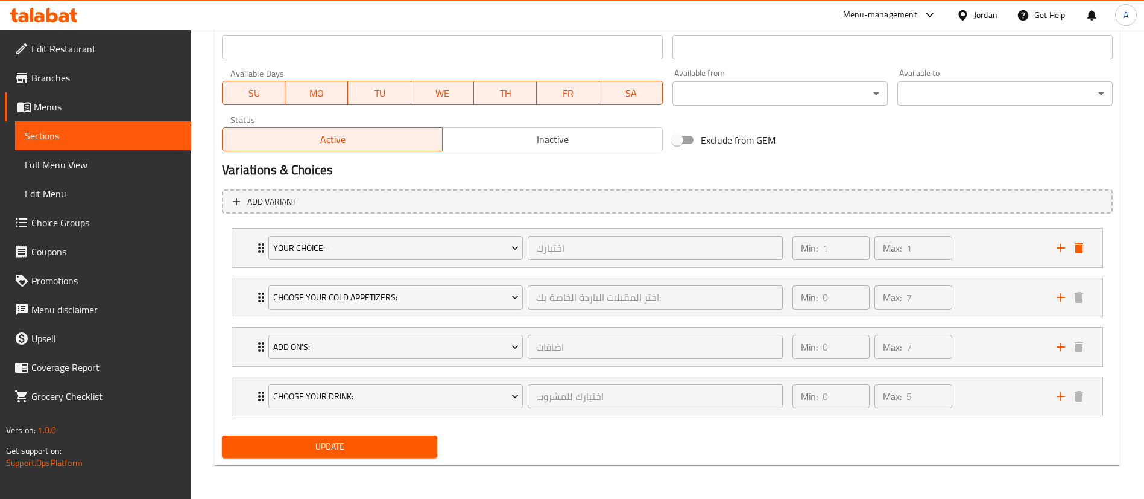
click at [283, 449] on span "Update" at bounding box center [330, 446] width 196 height 15
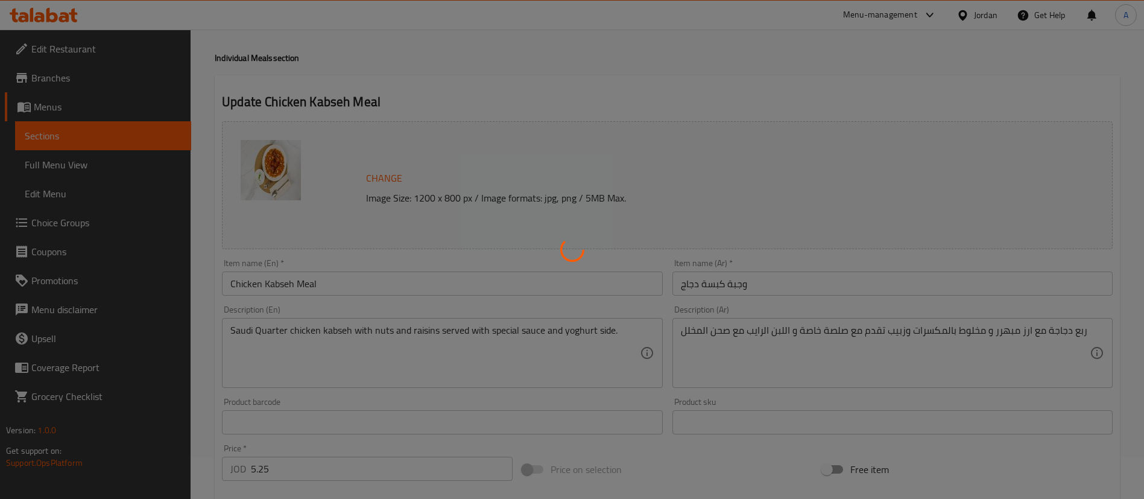
scroll to position [0, 0]
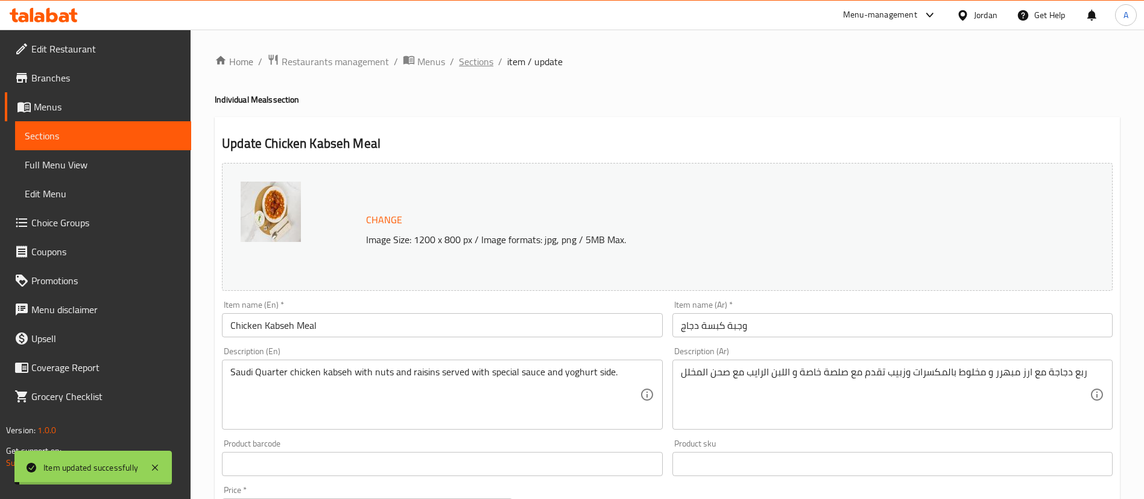
click at [475, 61] on span "Sections" at bounding box center [476, 61] width 34 height 14
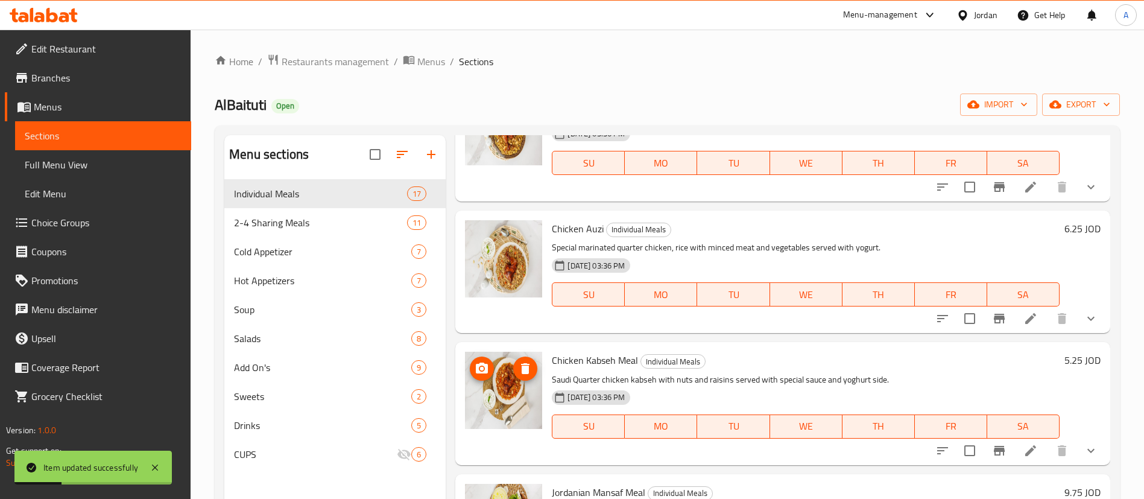
scroll to position [232, 0]
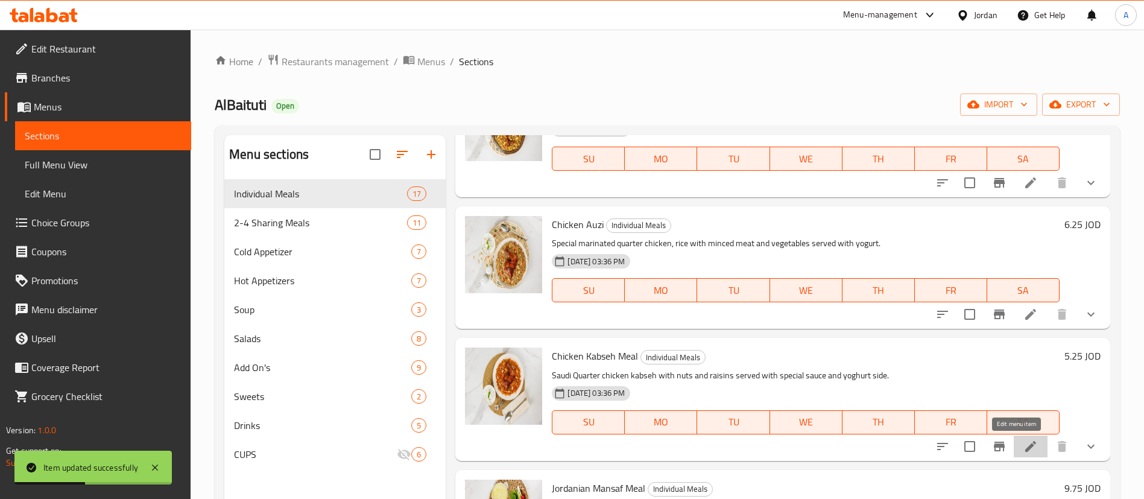
click at [1024, 448] on icon at bounding box center [1031, 446] width 14 height 14
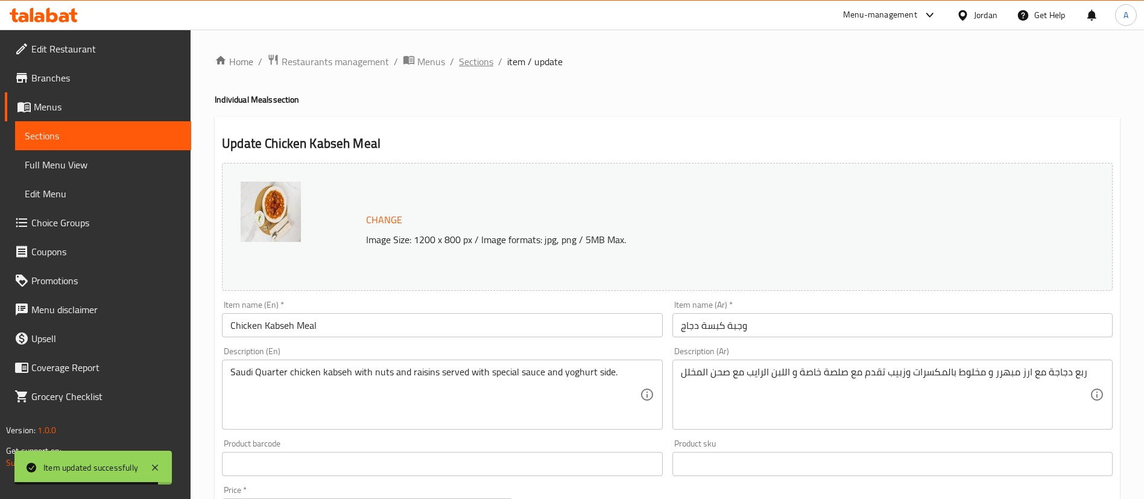
click at [481, 67] on span "Sections" at bounding box center [476, 61] width 34 height 14
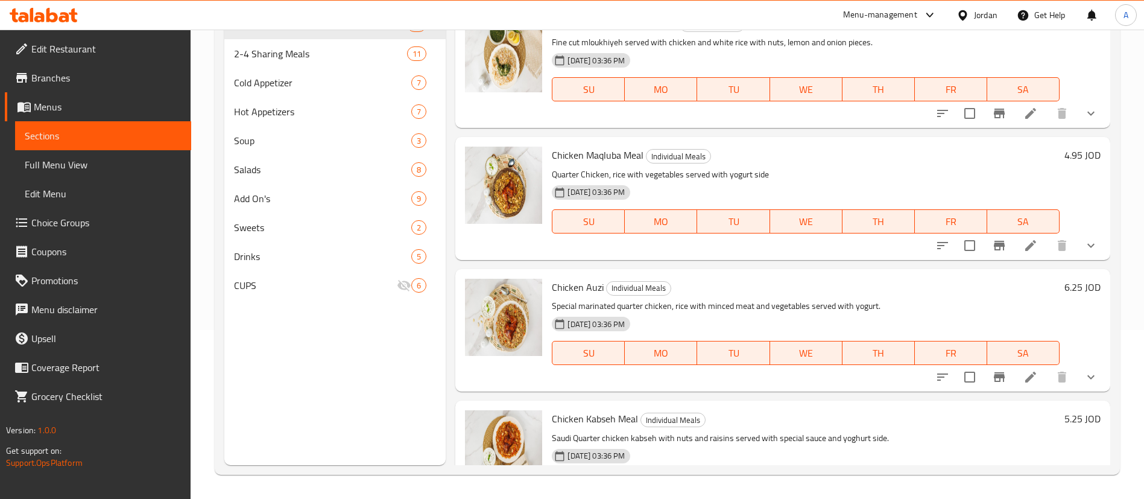
click at [936, 297] on div "Chicken Auzi Individual Meals Special marinated quarter chicken, rice with minc…" at bounding box center [806, 330] width 518 height 113
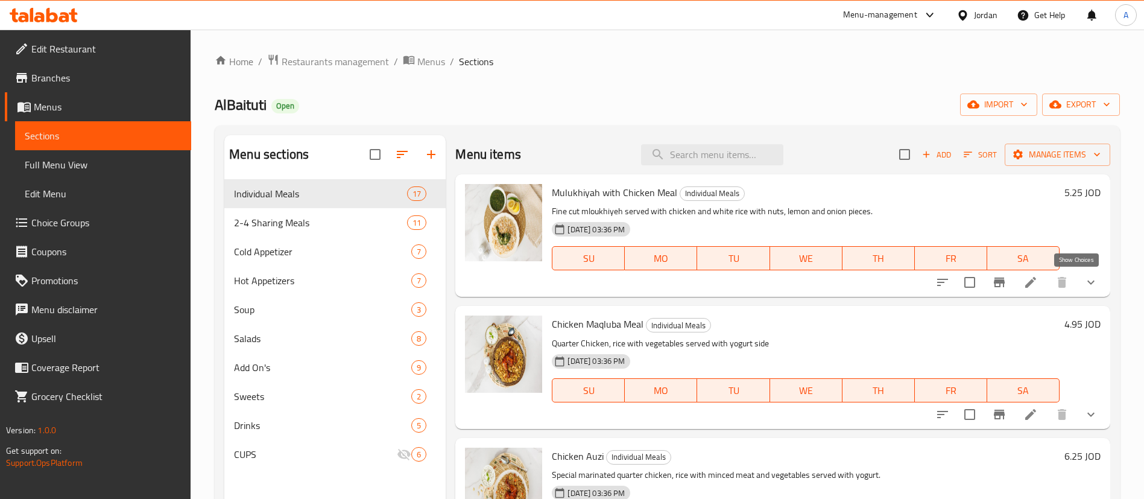
click at [1084, 281] on icon "show more" at bounding box center [1091, 282] width 14 height 14
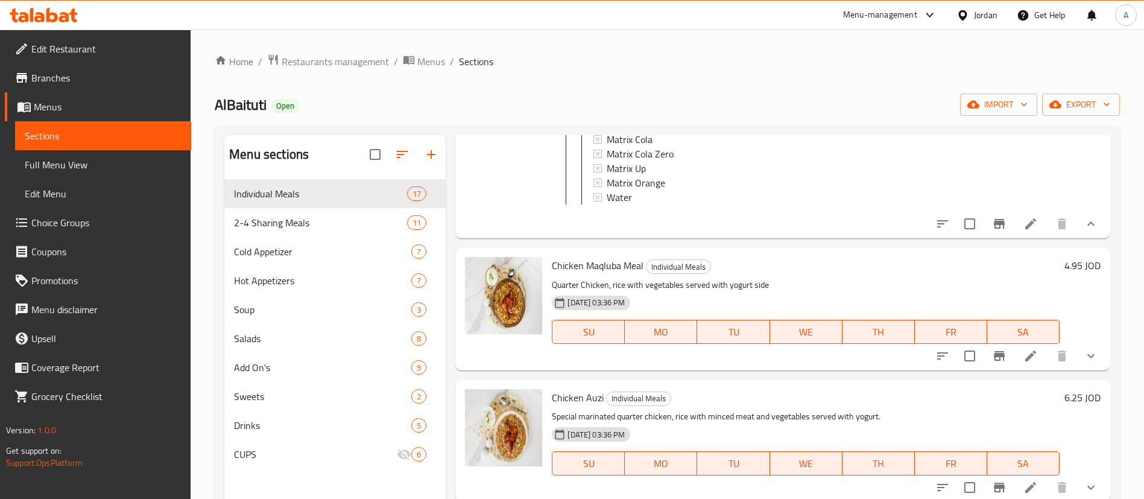
scroll to position [468, 0]
click at [1077, 371] on button "show more" at bounding box center [1091, 356] width 29 height 29
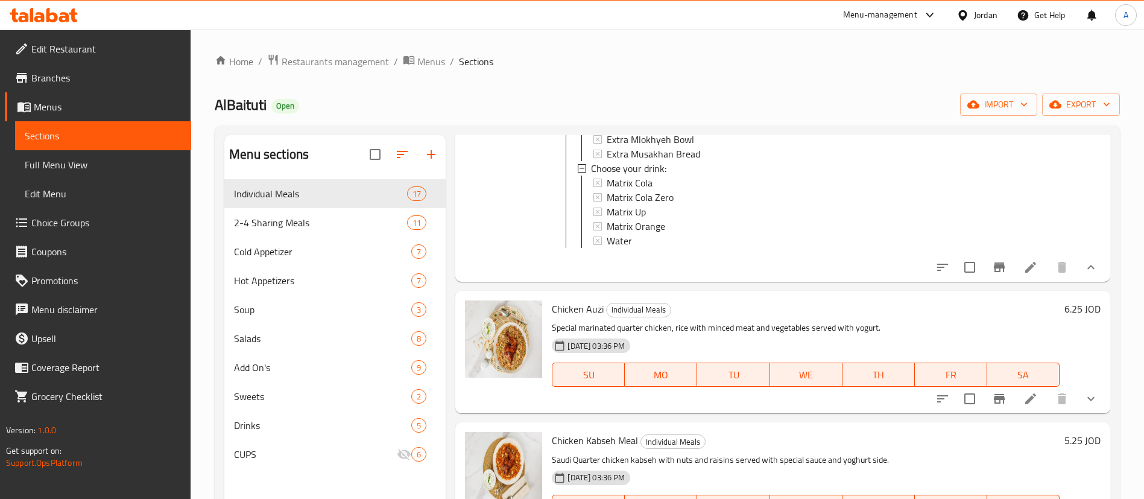
scroll to position [980, 0]
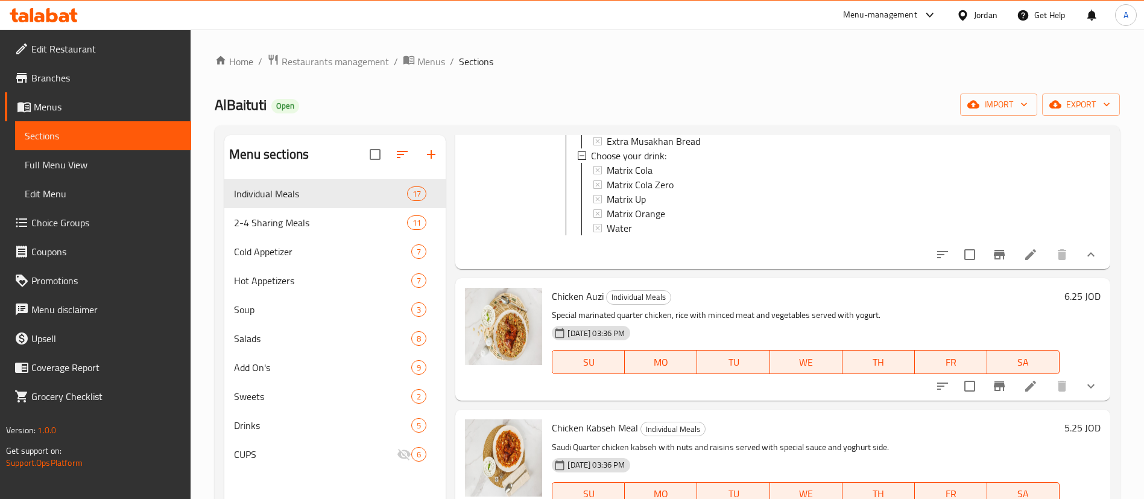
click at [1084, 393] on icon "show more" at bounding box center [1091, 386] width 14 height 14
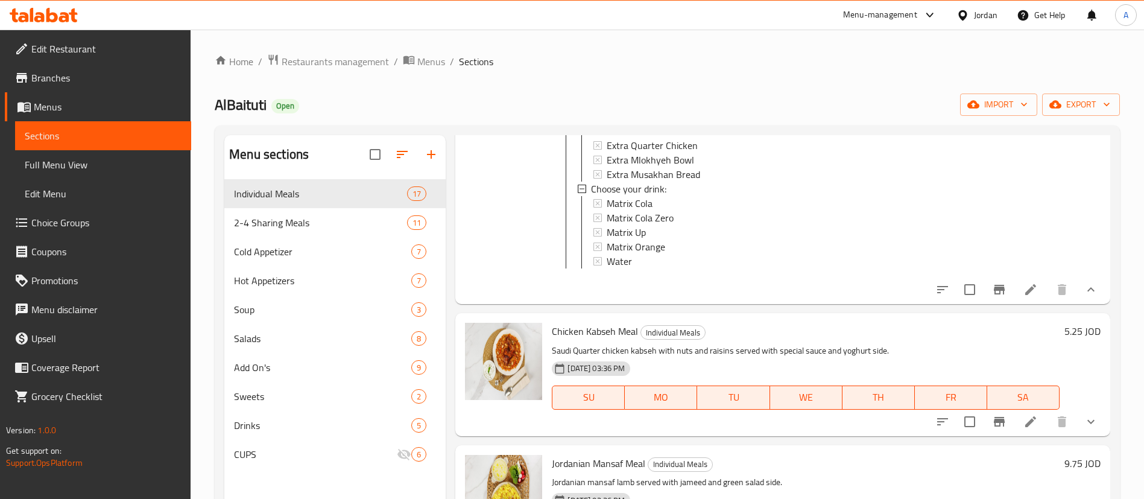
scroll to position [1599, 0]
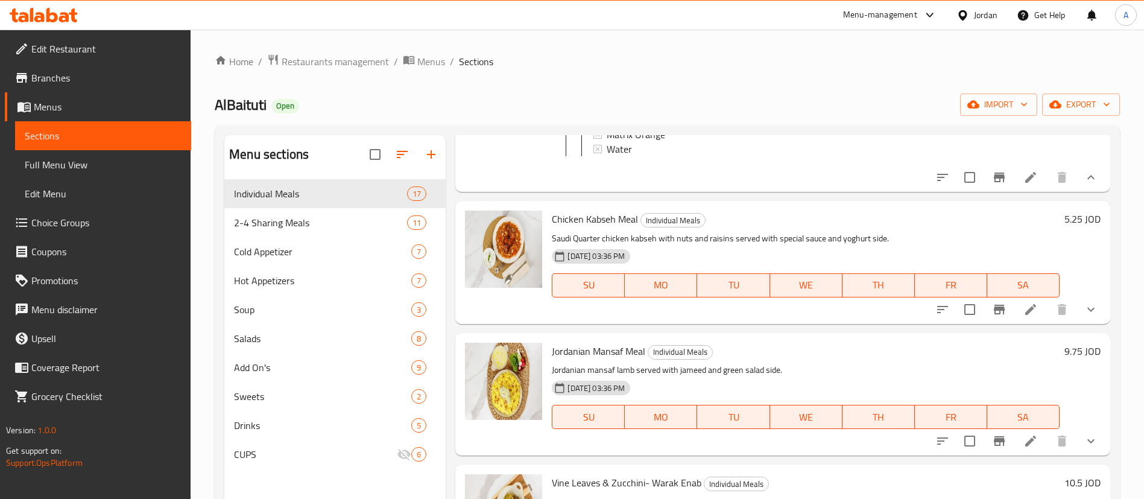
click at [1084, 317] on icon "show more" at bounding box center [1091, 309] width 14 height 14
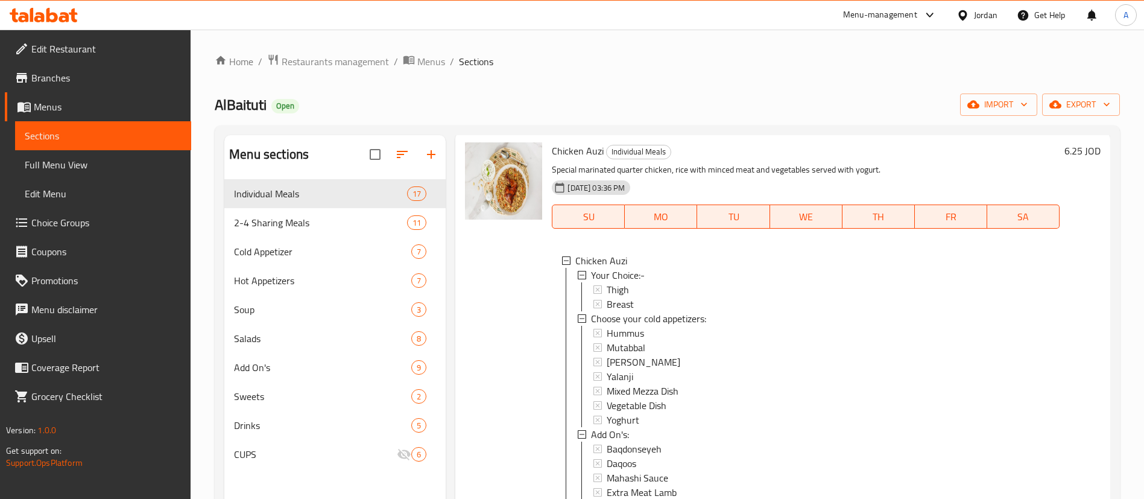
scroll to position [995, 0]
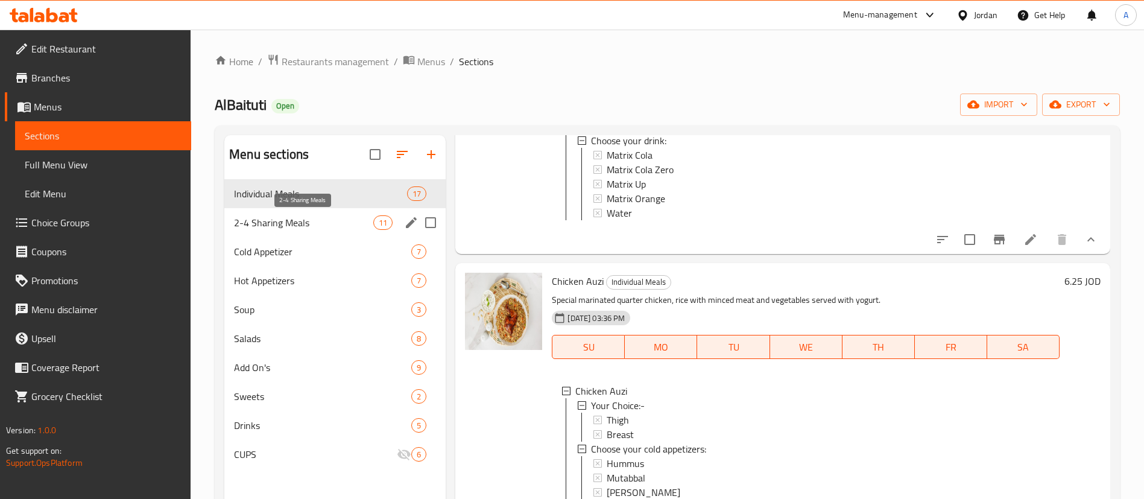
click at [297, 221] on span "2-4 Sharing Meals" at bounding box center [303, 222] width 139 height 14
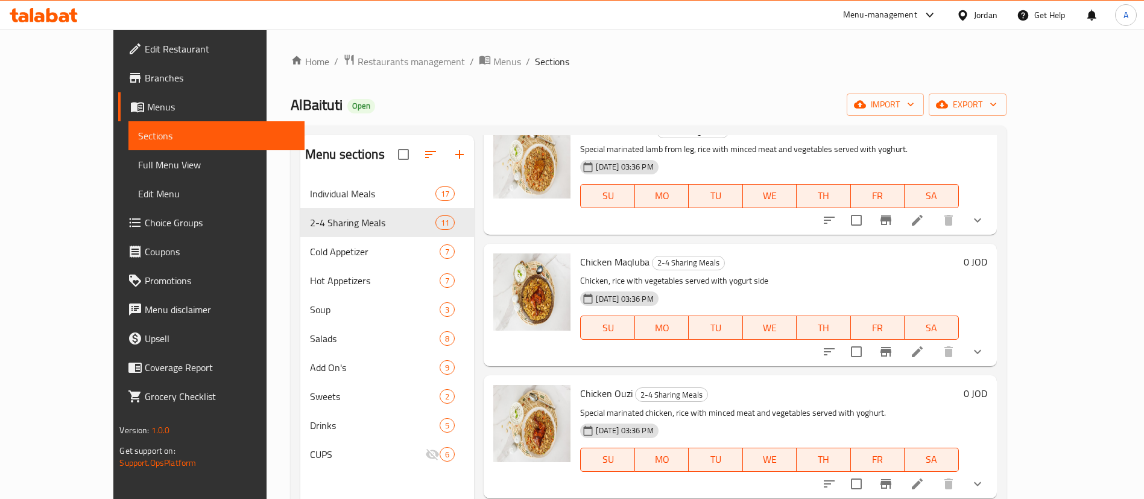
scroll to position [459, 0]
click at [923, 354] on icon at bounding box center [917, 350] width 11 height 11
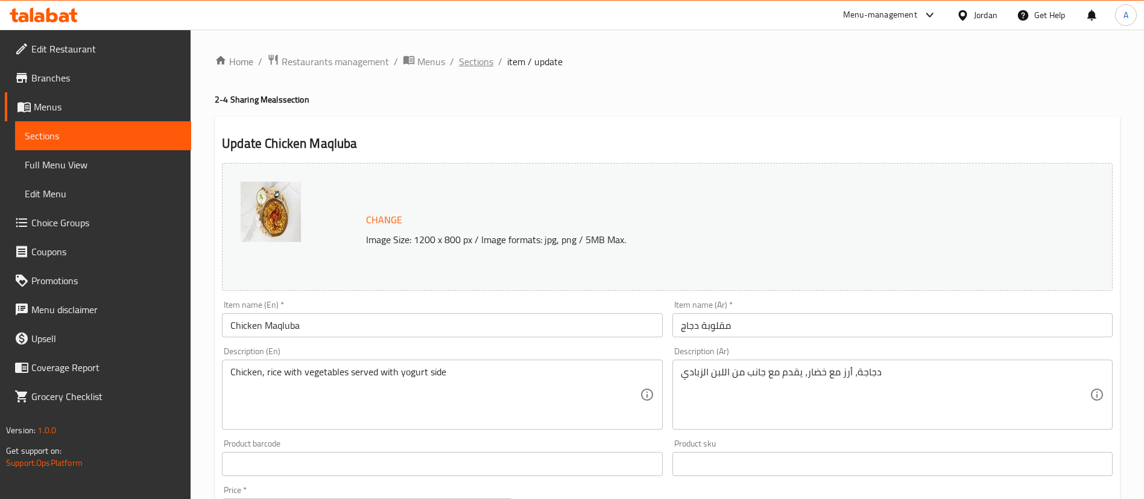
click at [484, 64] on span "Sections" at bounding box center [476, 61] width 34 height 14
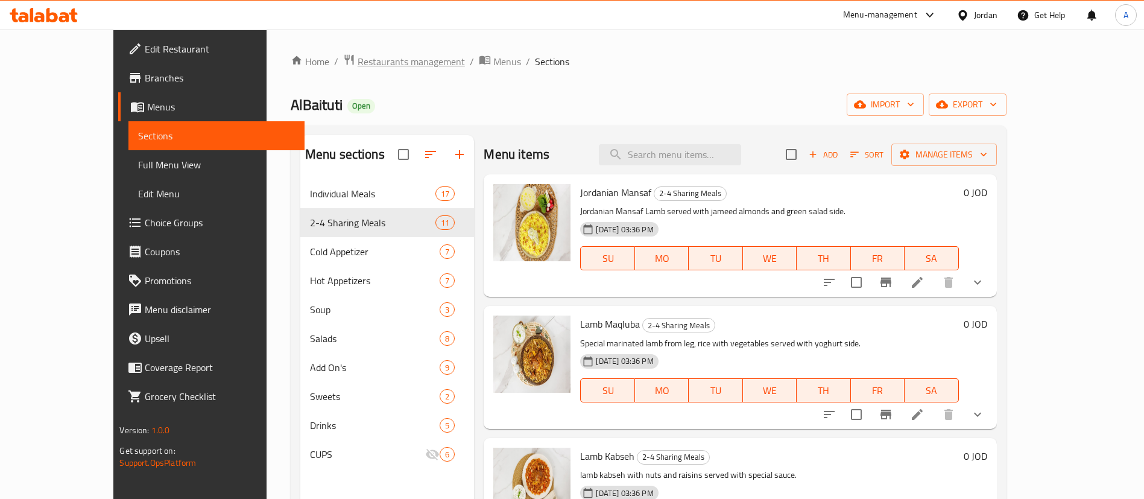
click at [372, 60] on span "Restaurants management" at bounding box center [411, 61] width 107 height 14
